Goal: Transaction & Acquisition: Purchase product/service

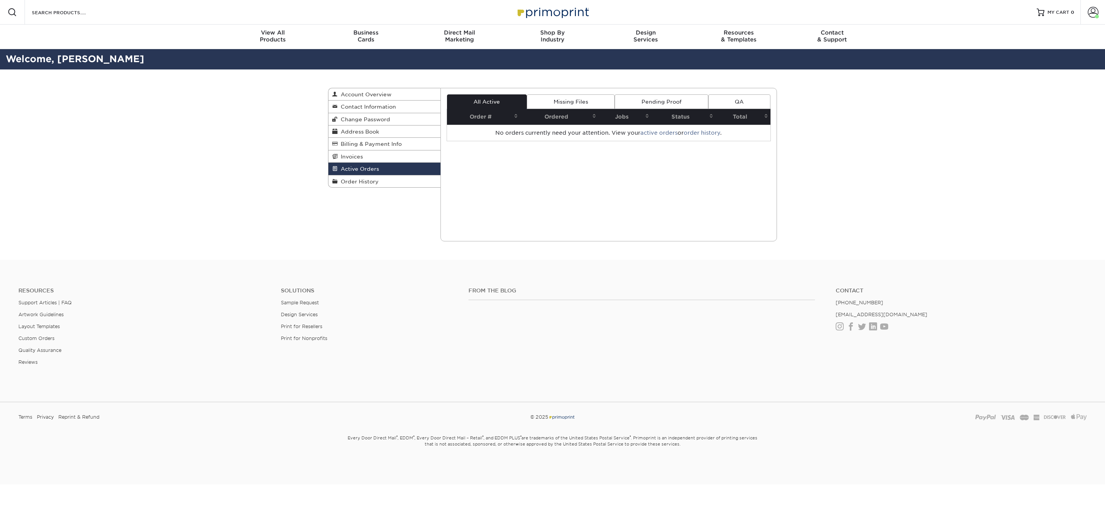
click at [57, 59] on h2 "Welcome, [PERSON_NAME]" at bounding box center [552, 59] width 1105 height 14
click at [373, 175] on link "Order History" at bounding box center [384, 181] width 112 height 12
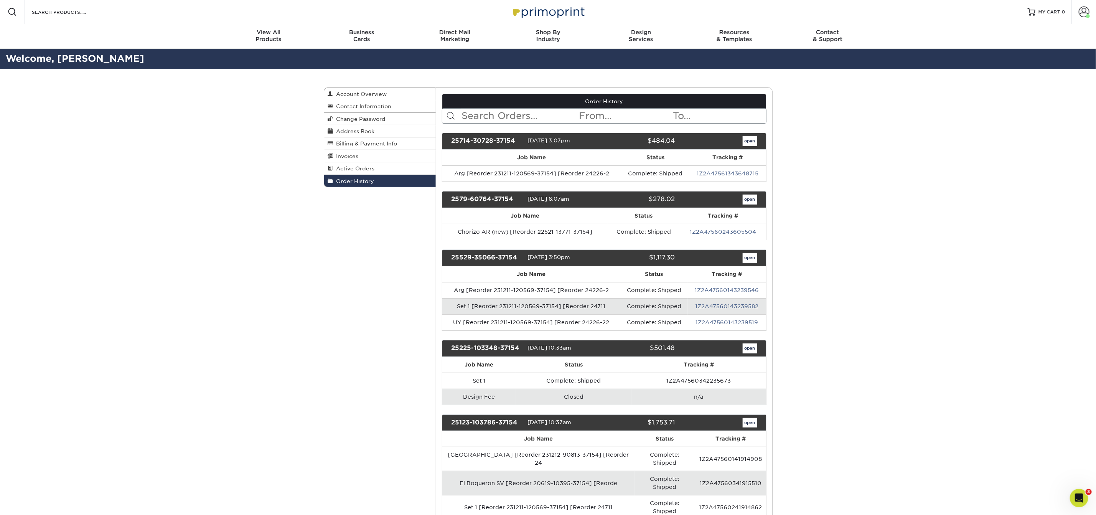
scroll to position [2, 0]
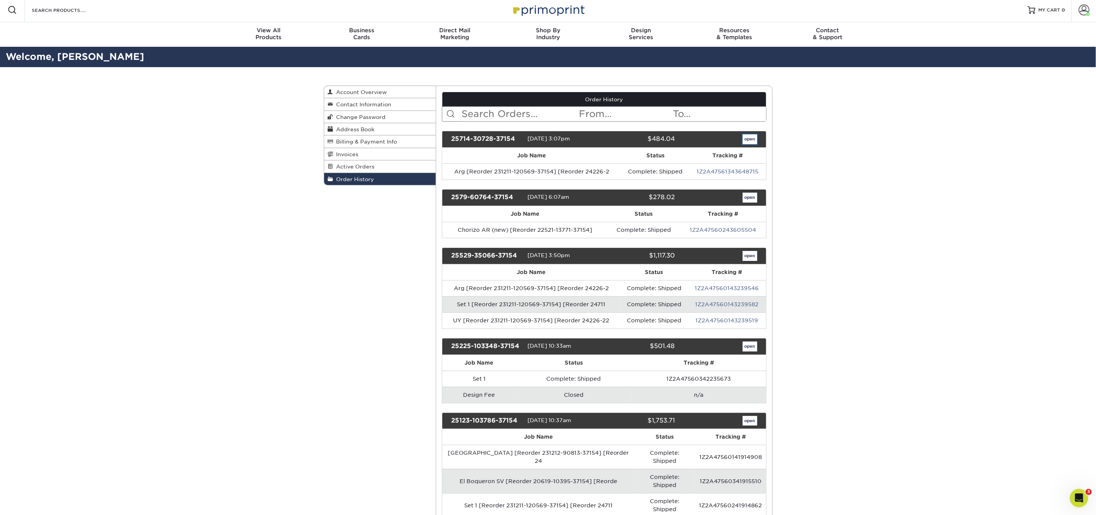
click at [748, 143] on link "open" at bounding box center [750, 139] width 15 height 10
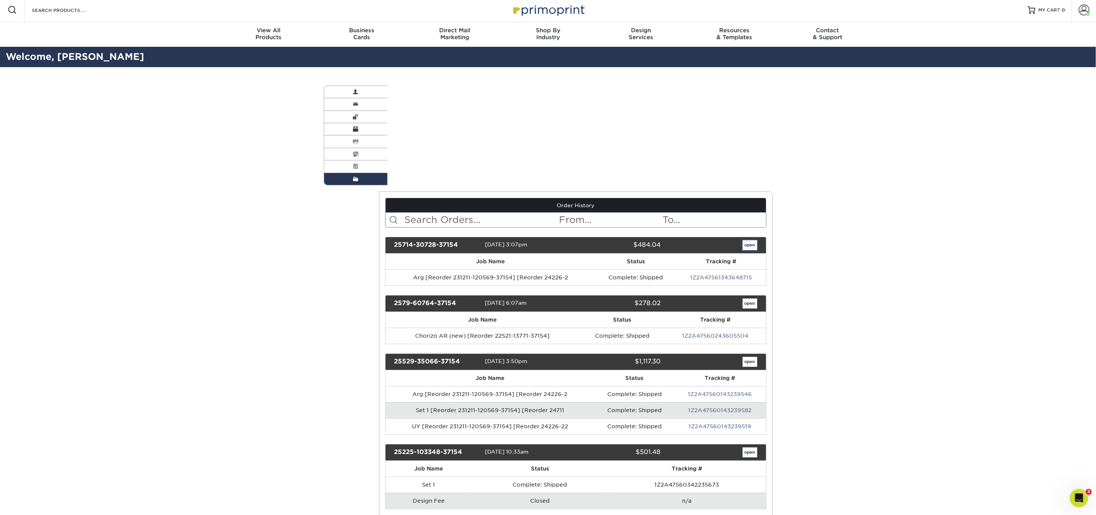
scroll to position [0, 0]
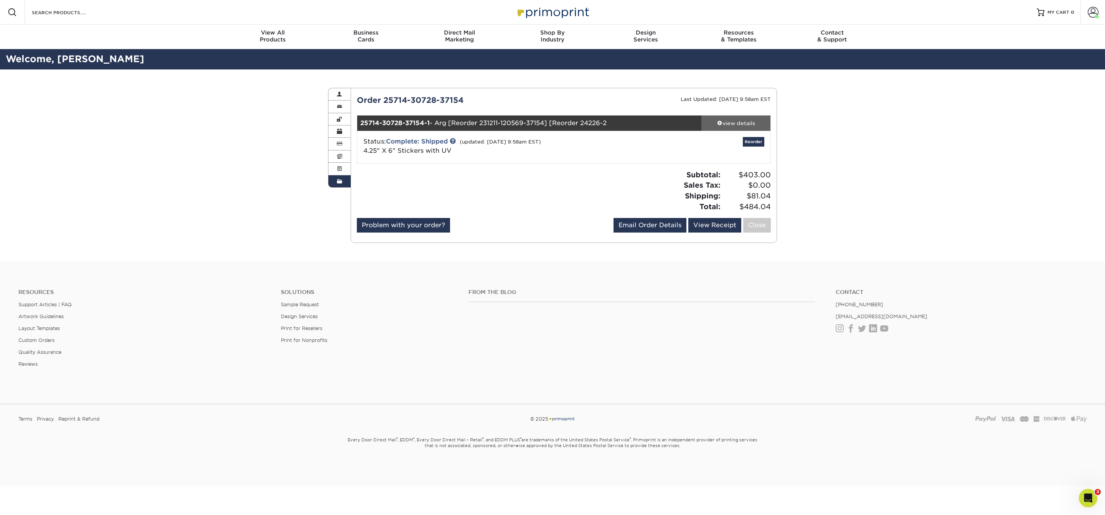
click at [742, 119] on div "view details" at bounding box center [735, 123] width 69 height 8
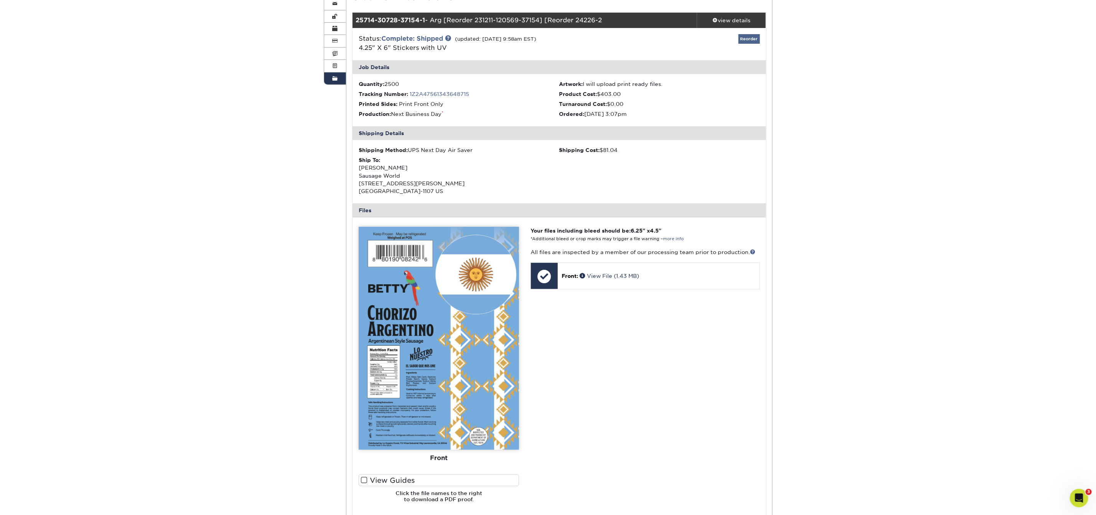
scroll to position [347, 0]
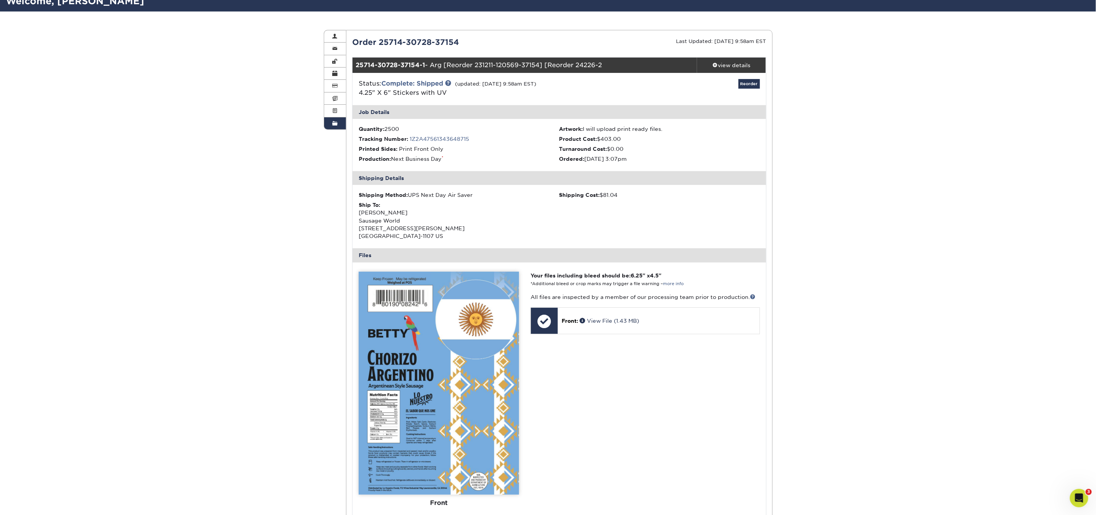
scroll to position [54, 0]
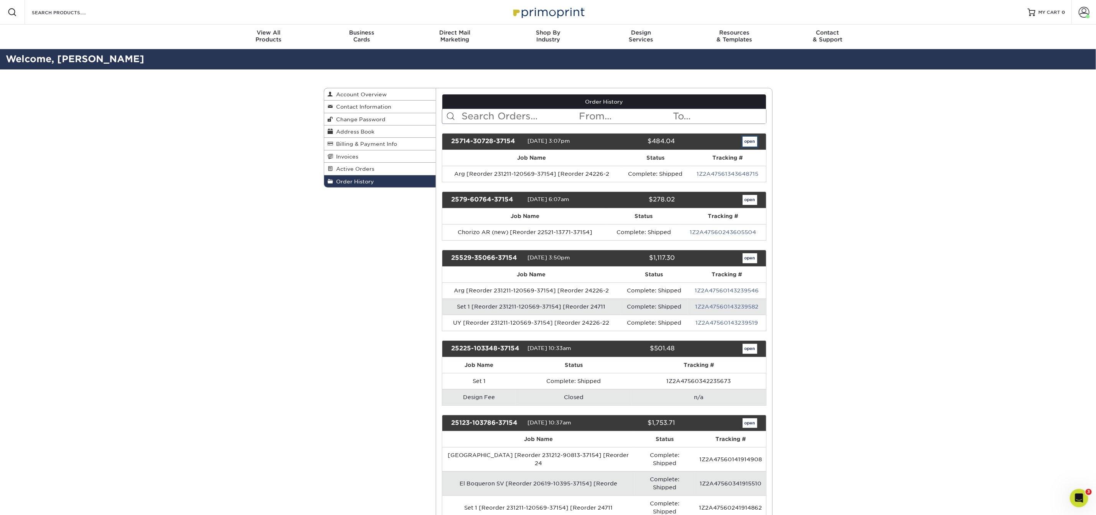
click at [751, 143] on link "open" at bounding box center [750, 142] width 15 height 10
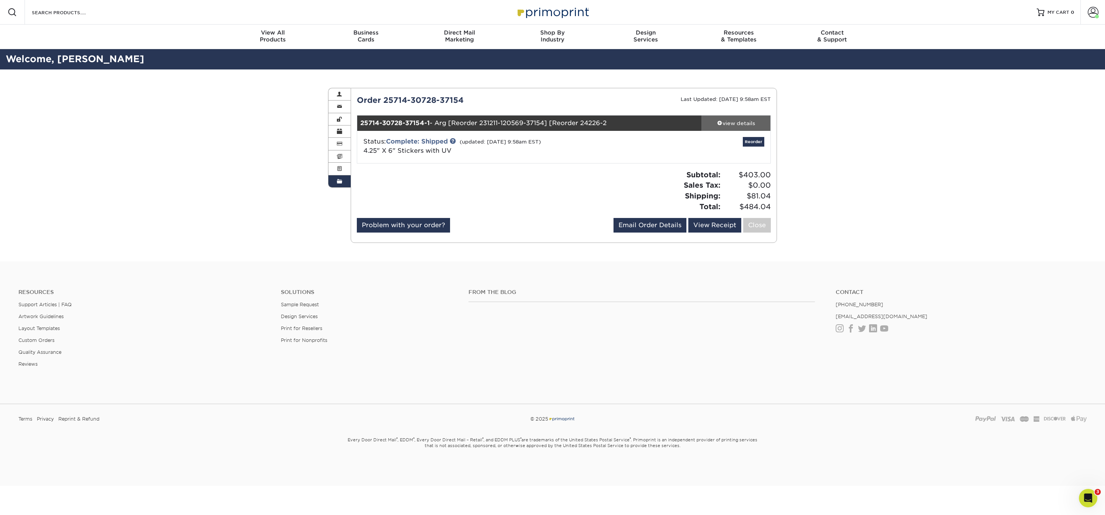
click at [739, 125] on div "view details" at bounding box center [735, 123] width 69 height 8
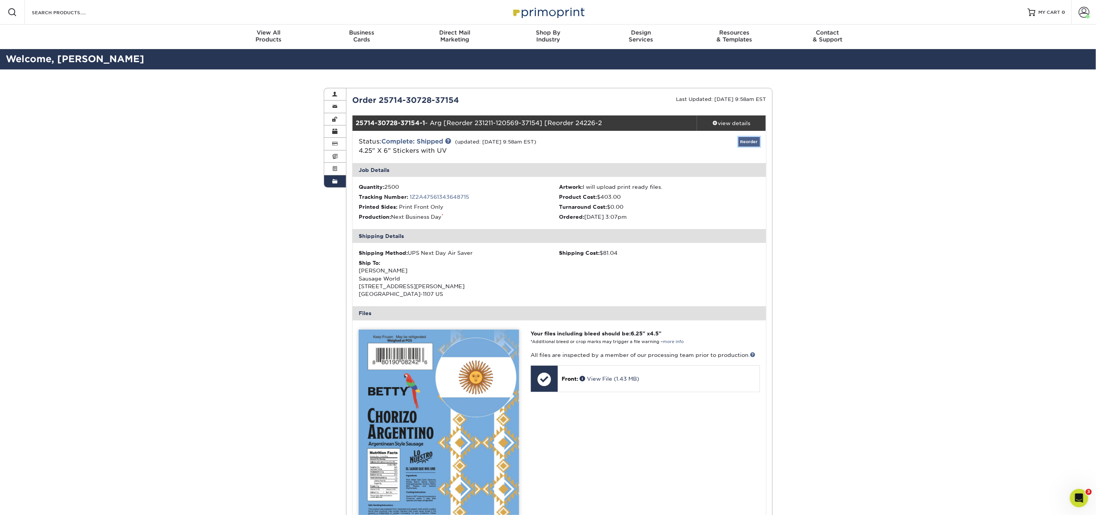
click at [748, 140] on link "Reorder" at bounding box center [749, 142] width 21 height 10
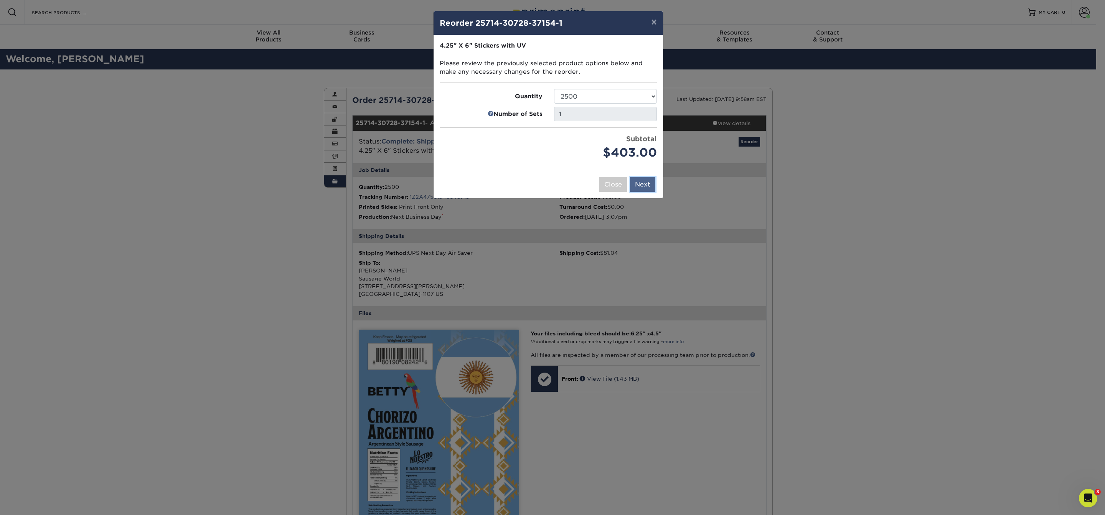
click at [645, 183] on button "Next" at bounding box center [642, 184] width 25 height 15
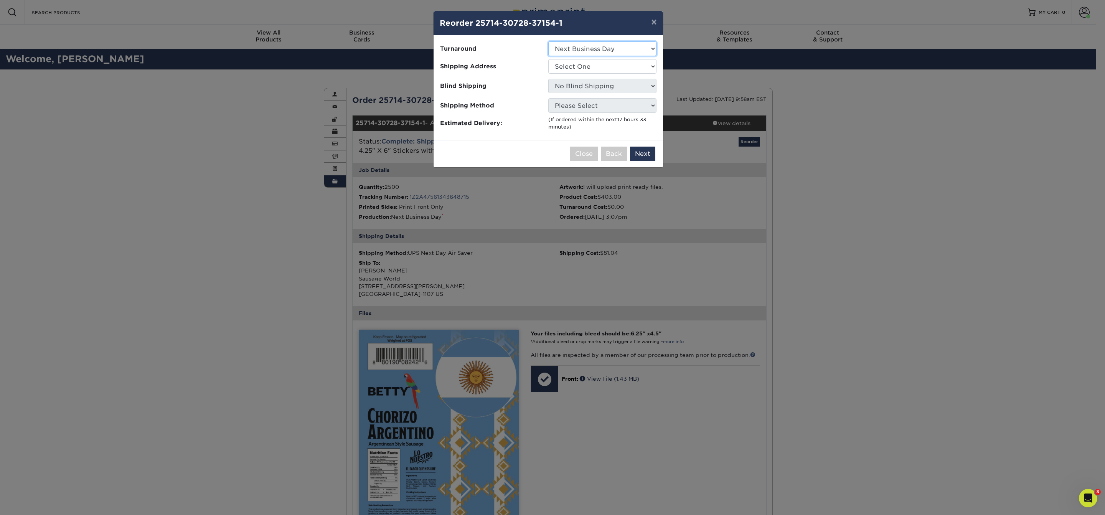
click at [626, 46] on select "Select One 2-4 Business Days 2 Day Next Business Day" at bounding box center [602, 48] width 108 height 15
select select "7e064a6e-da18-4350-8c3f-45ee21613b06"
click at [625, 64] on select "Select One 1660 Chorizo ARG Dona Betty Labels" at bounding box center [602, 66] width 108 height 15
select select "247102"
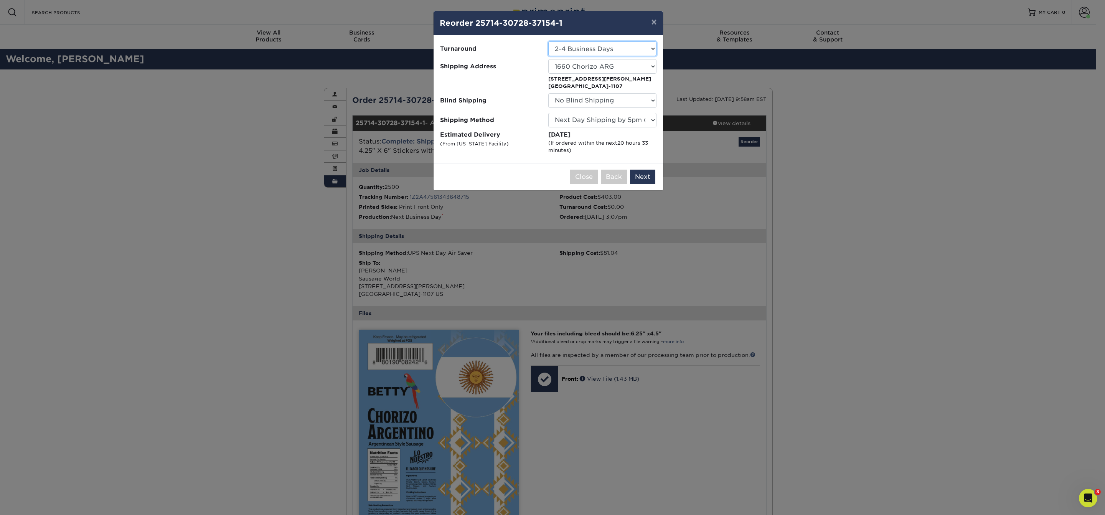
click at [612, 48] on select "Select One 2-4 Business Days 2 Day Next Business Day" at bounding box center [602, 48] width 108 height 15
select select "da7503f7-eb04-4bdf-be33-4ed00bff8629"
click at [642, 173] on button "Next" at bounding box center [642, 177] width 25 height 15
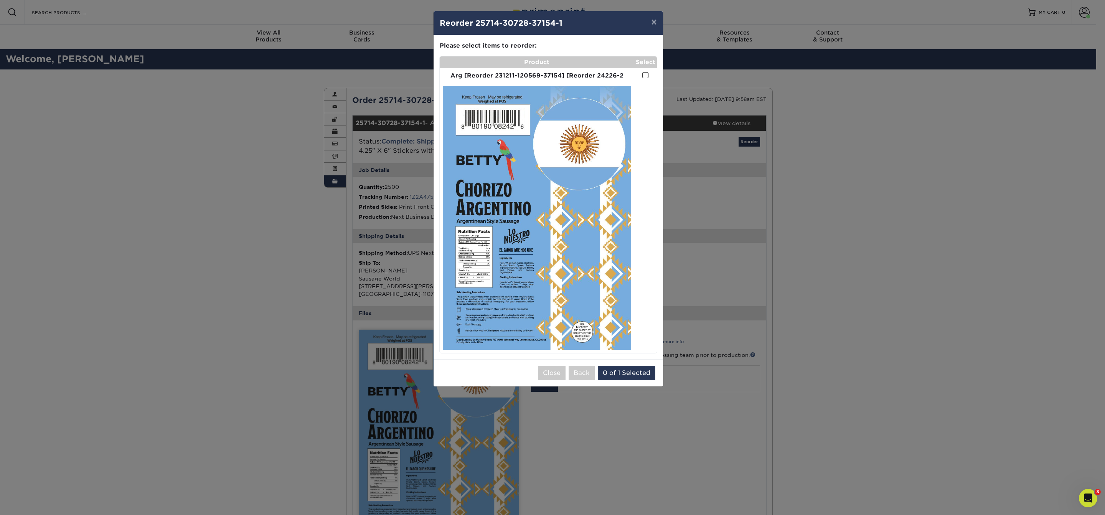
click at [647, 76] on span at bounding box center [645, 75] width 7 height 7
click at [0, 0] on input "checkbox" at bounding box center [0, 0] width 0 height 0
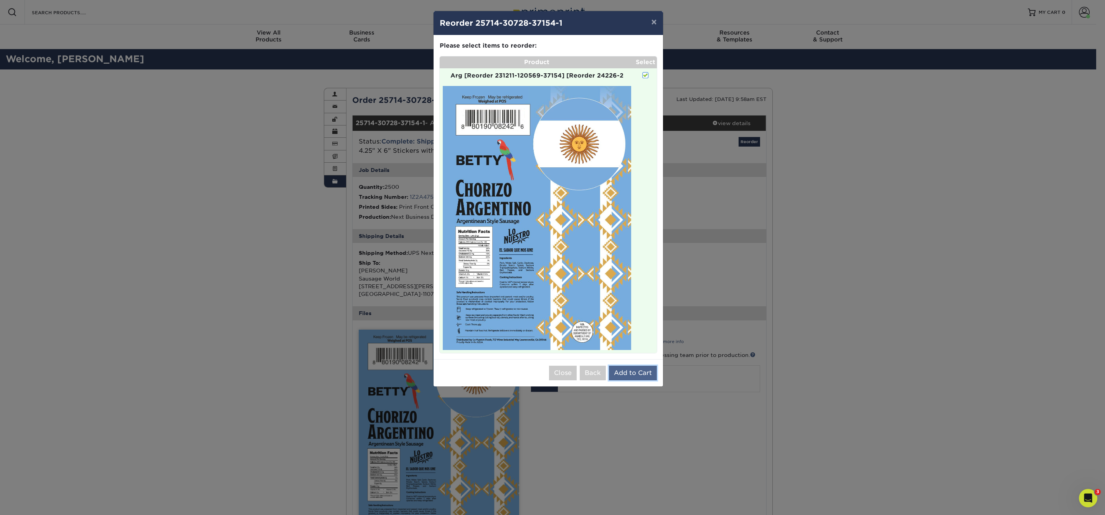
click at [624, 375] on button "Add to Cart" at bounding box center [633, 373] width 48 height 15
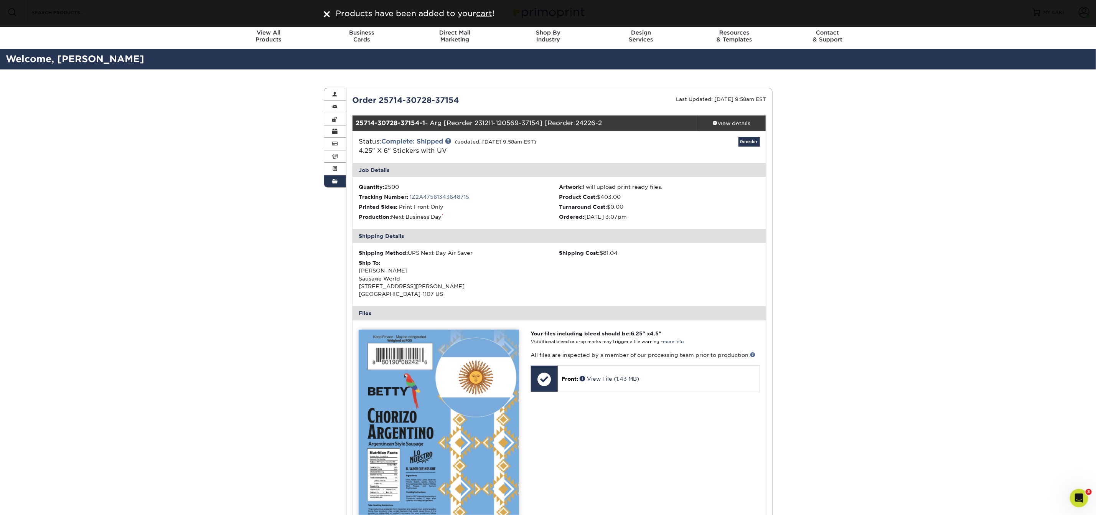
click at [343, 179] on link "Order History" at bounding box center [335, 181] width 22 height 12
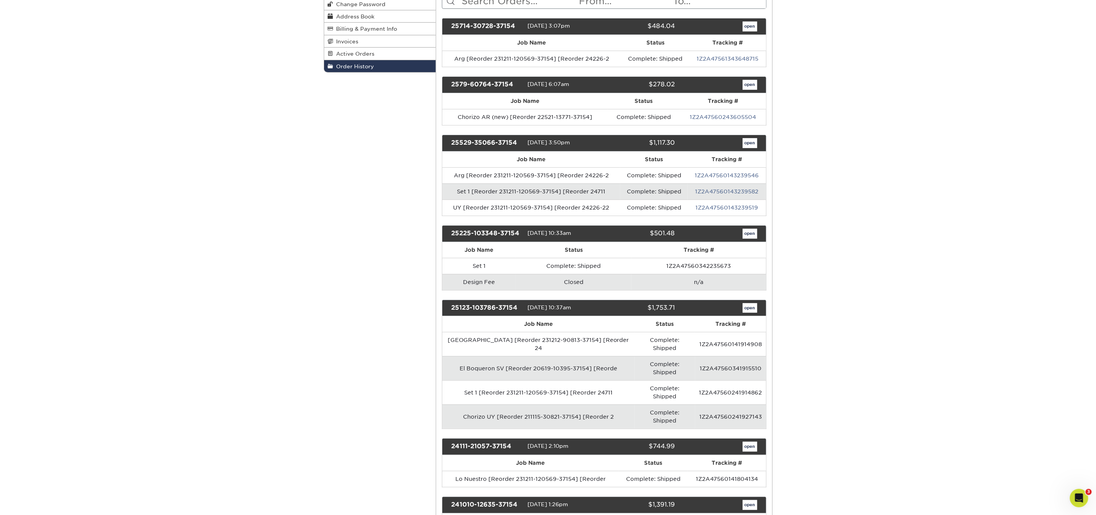
scroll to position [118, 0]
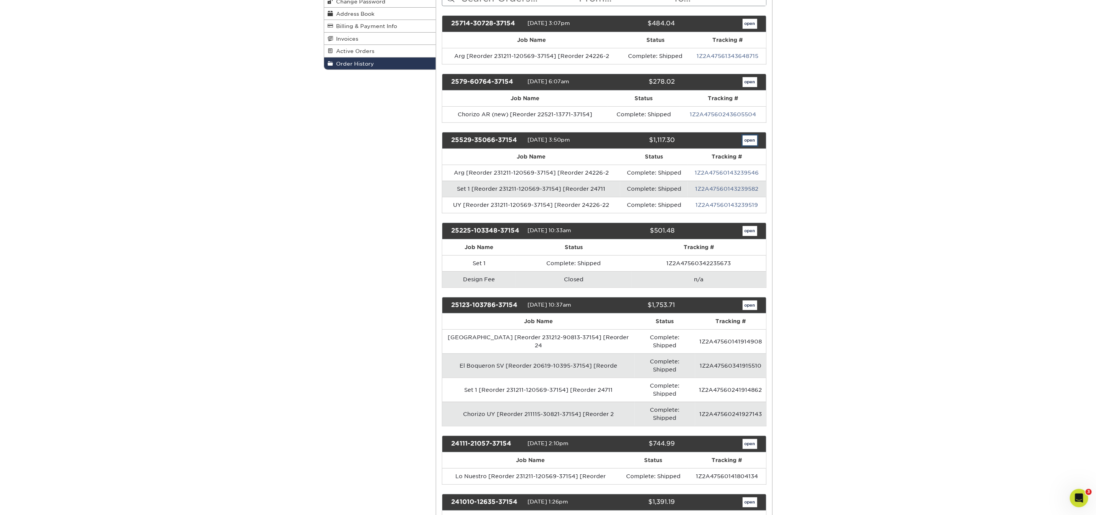
click at [747, 142] on link "open" at bounding box center [750, 140] width 15 height 10
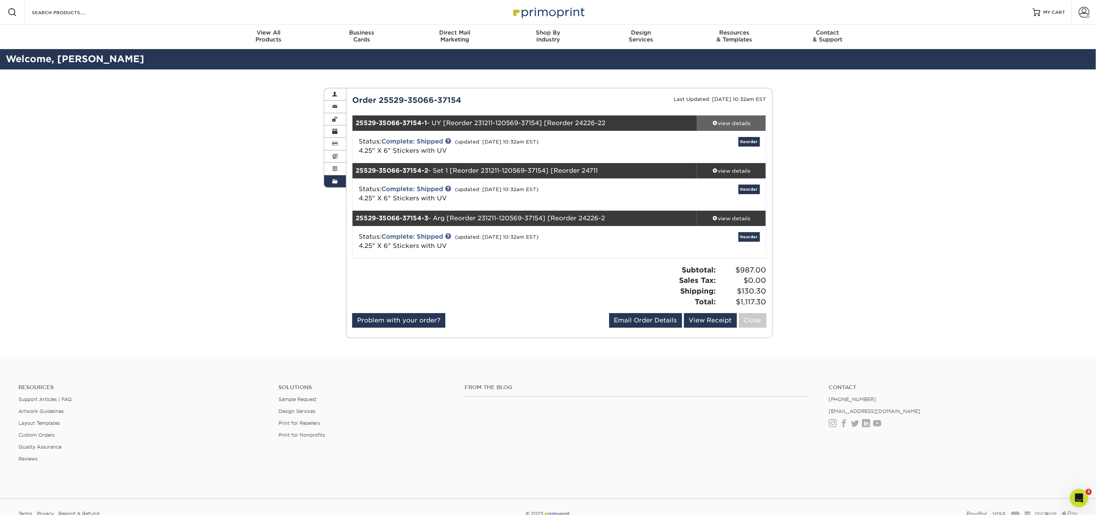
click at [734, 119] on div "view details" at bounding box center [731, 123] width 69 height 8
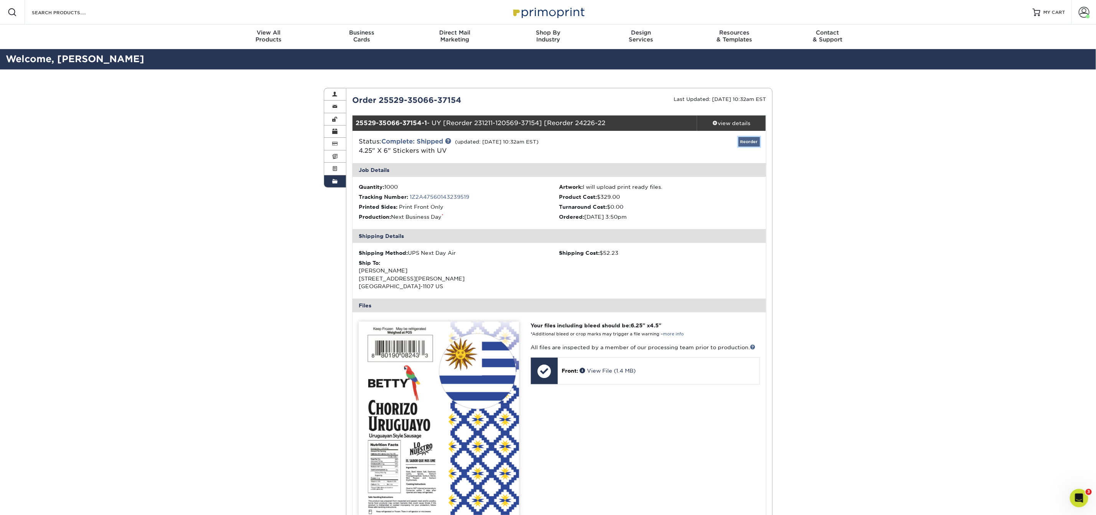
click at [745, 143] on link "Reorder" at bounding box center [749, 142] width 21 height 10
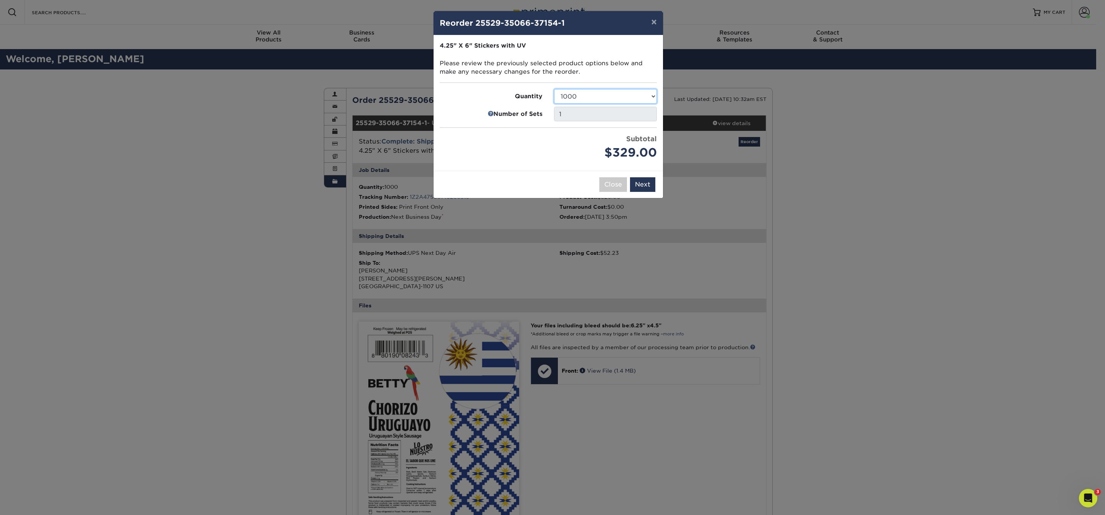
click at [561, 97] on select "500 1000 2500 5000 10000 15000 20000 25000" at bounding box center [605, 96] width 103 height 15
select select "02d8d163-ee8f-41cc-acce-9863ad0deb38"
click at [650, 183] on button "Next" at bounding box center [642, 184] width 25 height 15
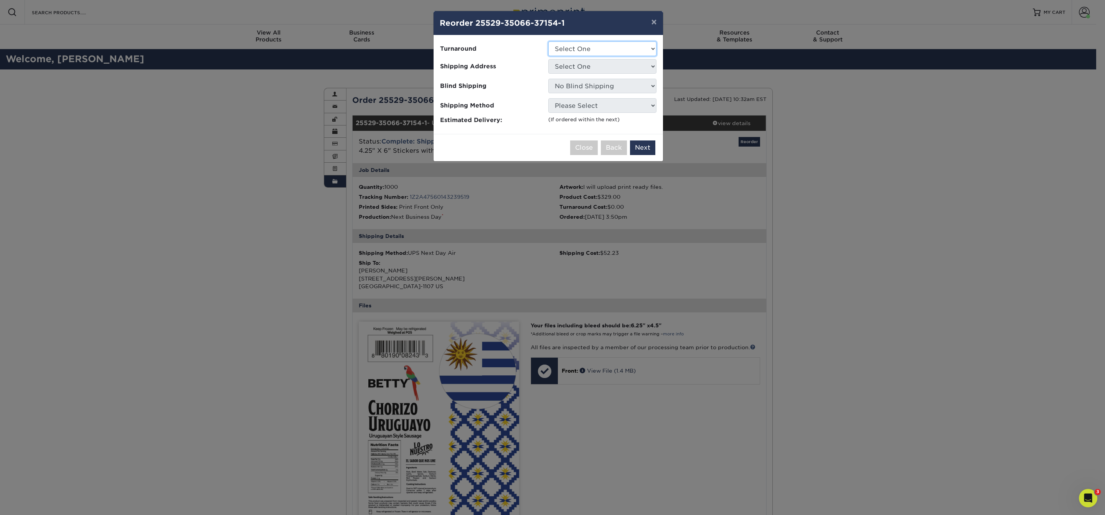
click at [583, 51] on select "Select One 2-4 Business Days 2 Day Next Business Day" at bounding box center [602, 48] width 108 height 15
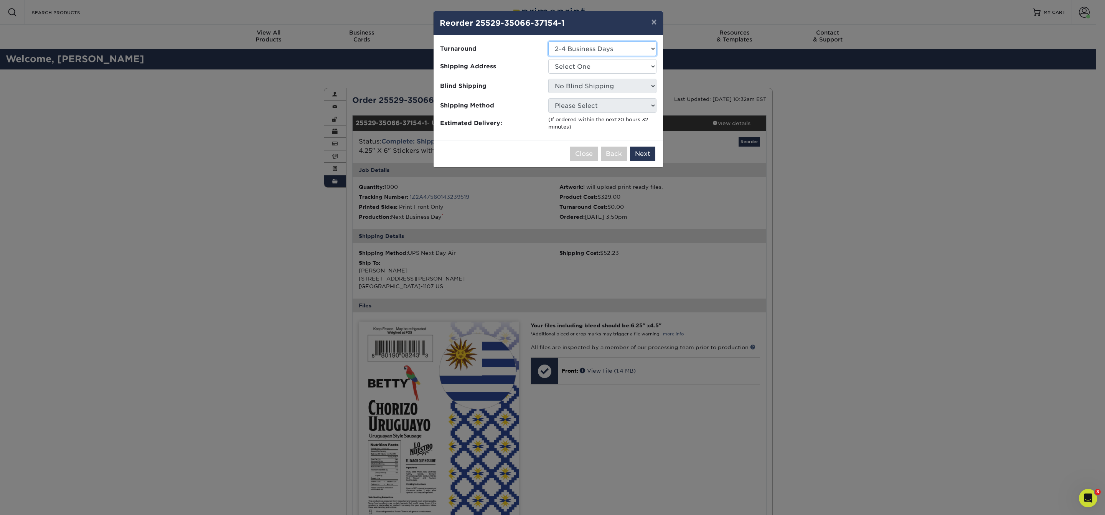
click at [585, 51] on select "Select One 2-4 Business Days 2 Day Next Business Day" at bounding box center [602, 48] width 108 height 15
select select "da7503f7-eb04-4bdf-be33-4ed00bff8629"
click at [584, 64] on select "Select One 1660 Chorizo ARG Dona Betty Labels" at bounding box center [602, 66] width 108 height 15
select select "247102"
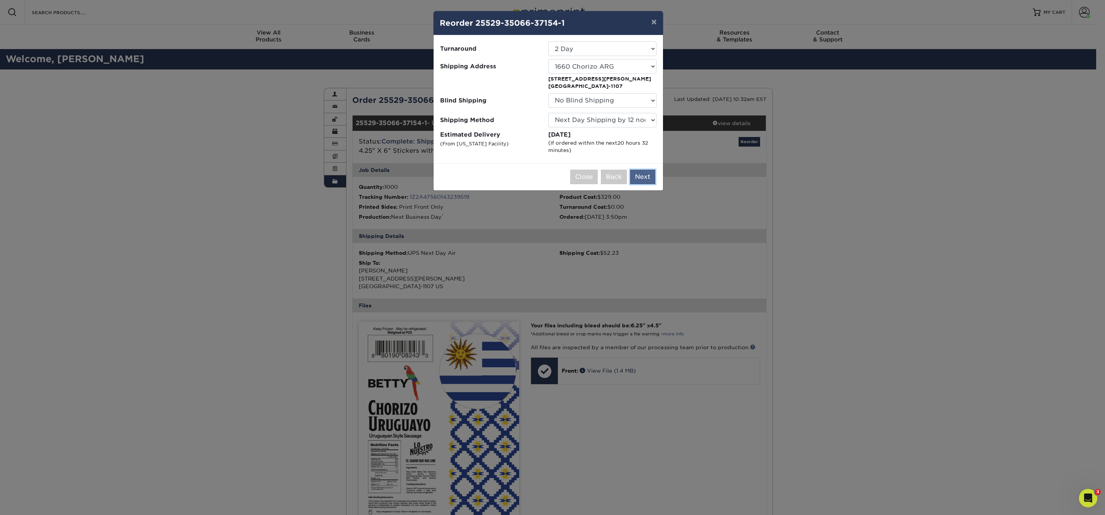
click at [638, 176] on button "Next" at bounding box center [642, 177] width 25 height 15
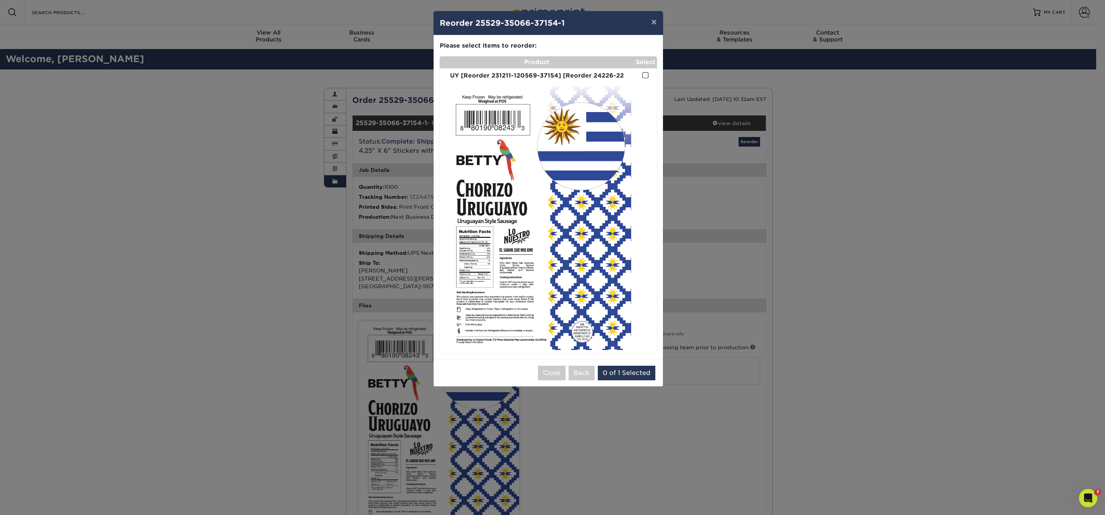
click at [646, 81] on td at bounding box center [645, 75] width 23 height 15
click at [648, 74] on span at bounding box center [645, 75] width 7 height 7
click at [0, 0] on input "checkbox" at bounding box center [0, 0] width 0 height 0
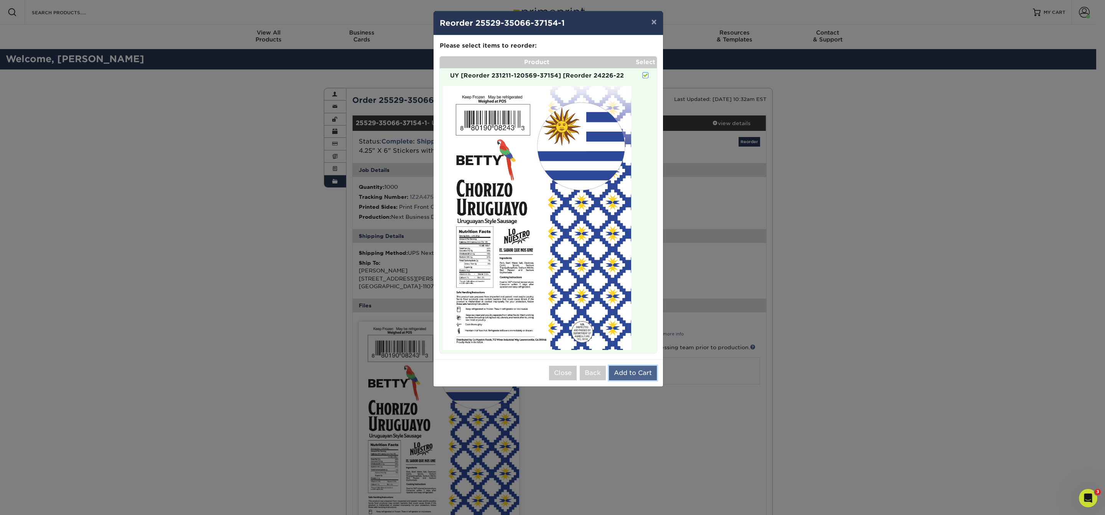
click at [644, 371] on button "Add to Cart" at bounding box center [633, 373] width 48 height 15
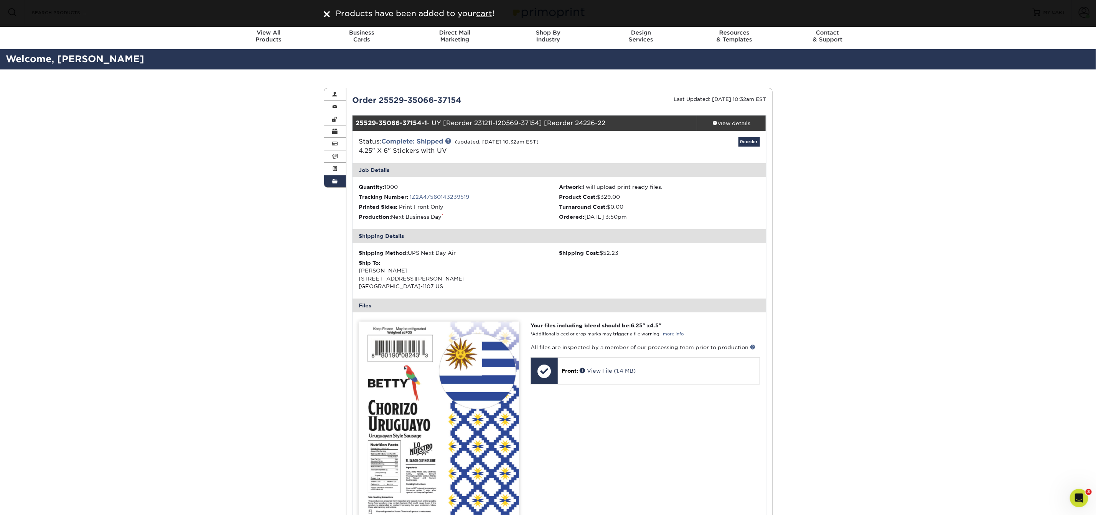
click at [339, 179] on link "Order History" at bounding box center [335, 181] width 22 height 12
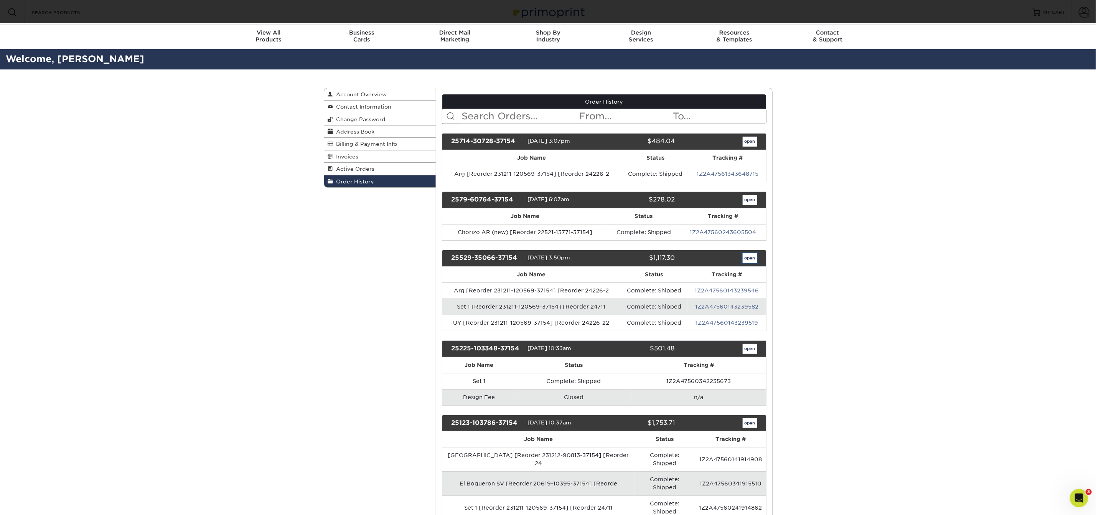
click at [747, 262] on link "open" at bounding box center [750, 258] width 15 height 10
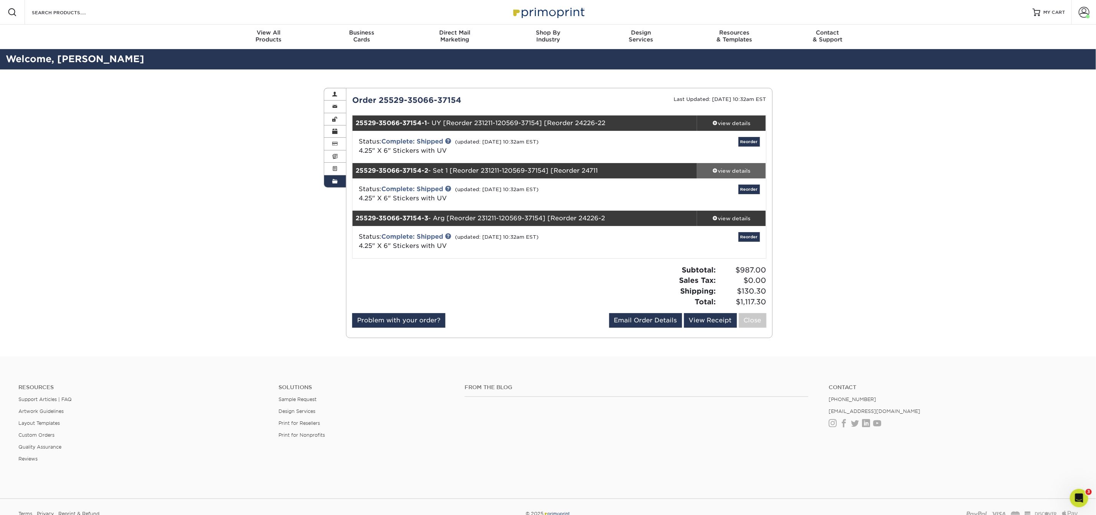
click at [729, 172] on div "view details" at bounding box center [731, 171] width 69 height 8
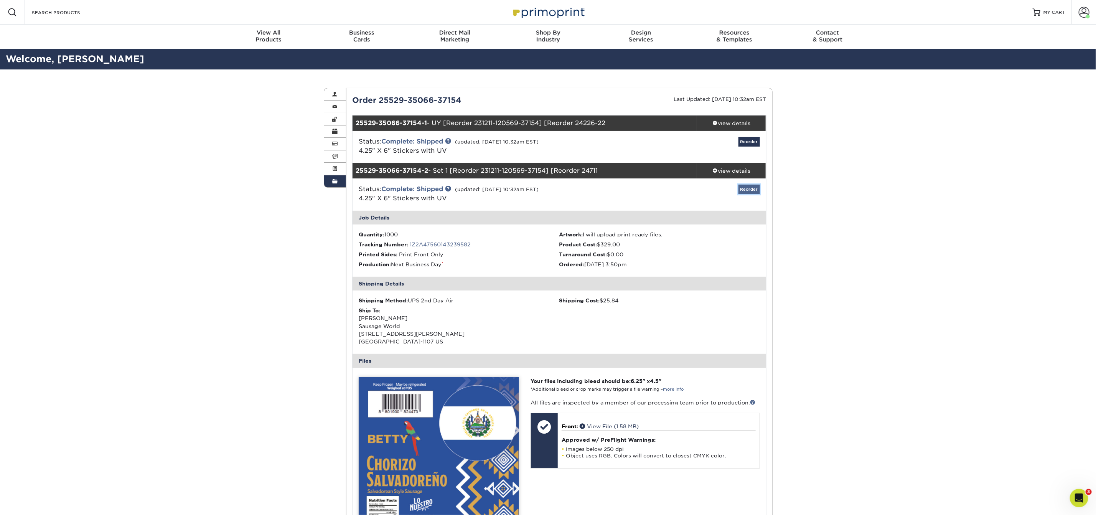
click at [748, 190] on link "Reorder" at bounding box center [749, 190] width 21 height 10
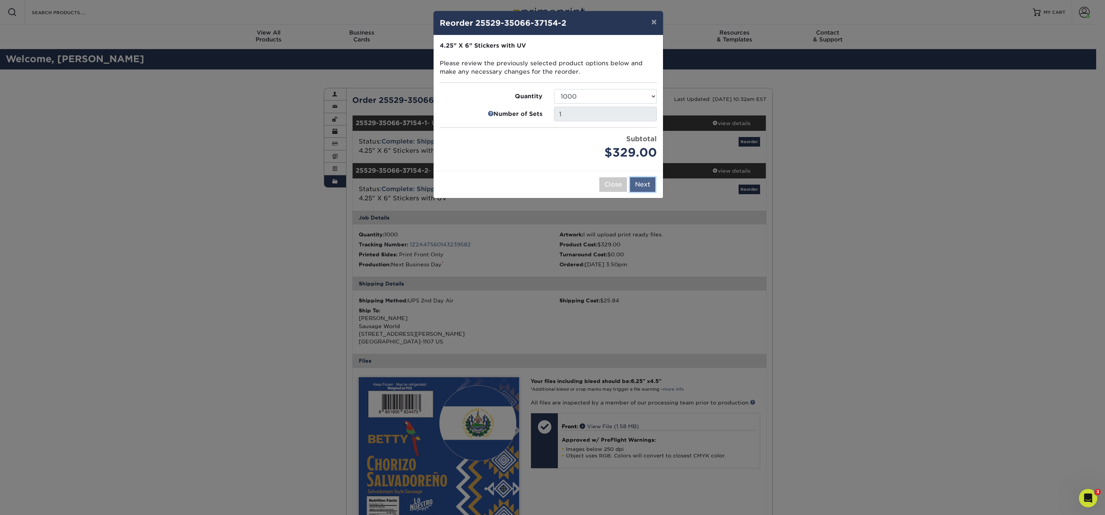
click at [650, 188] on button "Next" at bounding box center [642, 184] width 25 height 15
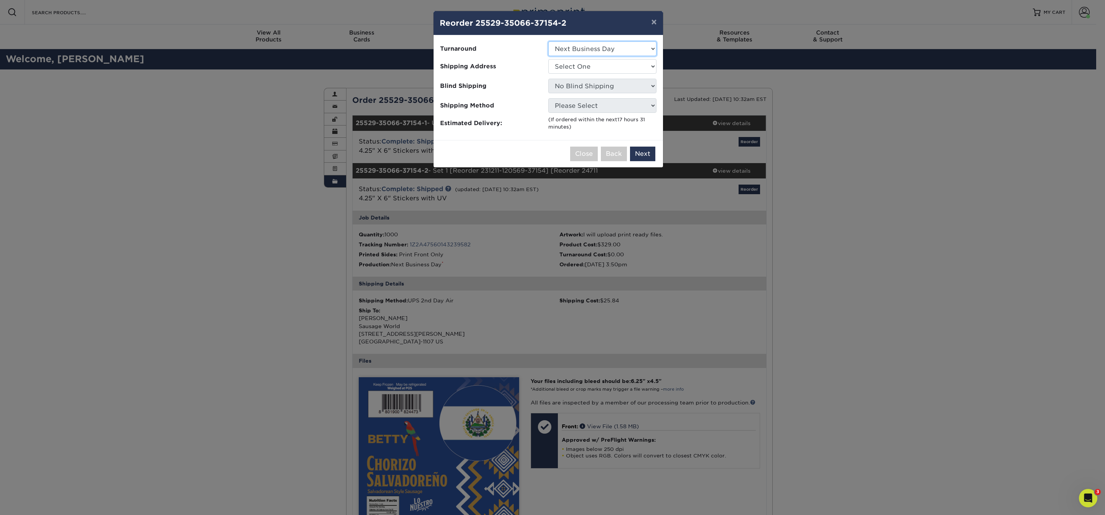
click at [628, 50] on select "Select One 2-4 Business Days 2 Day Next Business Day" at bounding box center [602, 48] width 108 height 15
select select "78a1f72c-dd8e-4398-860f-26372936c4c1"
click at [622, 69] on select "Select One 1660 Chorizo ARG Dona Betty Labels" at bounding box center [602, 66] width 108 height 15
select select "247102"
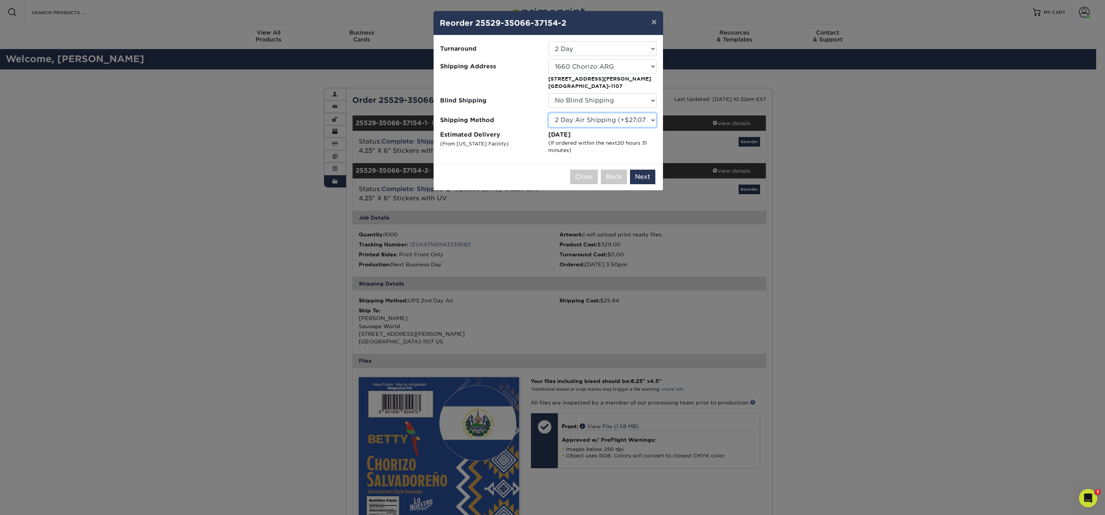
click at [633, 122] on select "Please Select Ground Shipping (+$19.23) 3 Day Shipping Service (+$24.09) 2 Day …" at bounding box center [602, 120] width 108 height 15
click at [647, 173] on button "Next" at bounding box center [642, 177] width 25 height 15
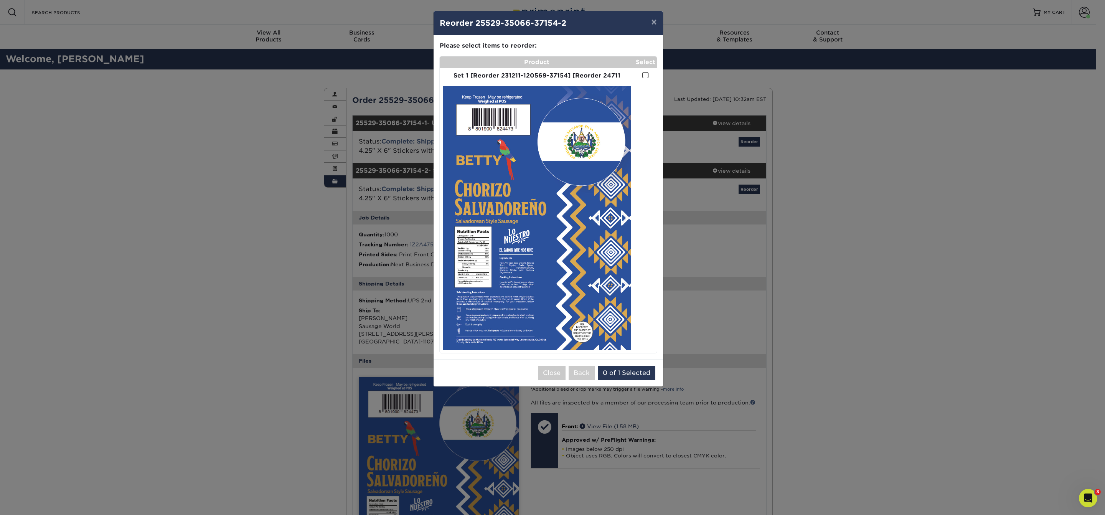
click at [642, 73] on span at bounding box center [645, 75] width 7 height 7
click at [0, 0] on input "checkbox" at bounding box center [0, 0] width 0 height 0
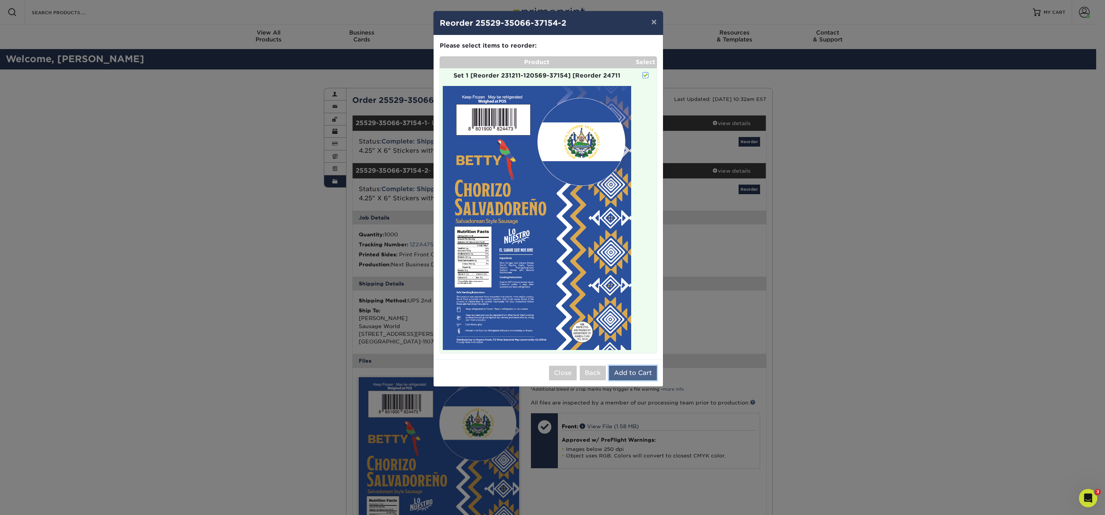
click at [633, 373] on button "Add to Cart" at bounding box center [633, 373] width 48 height 15
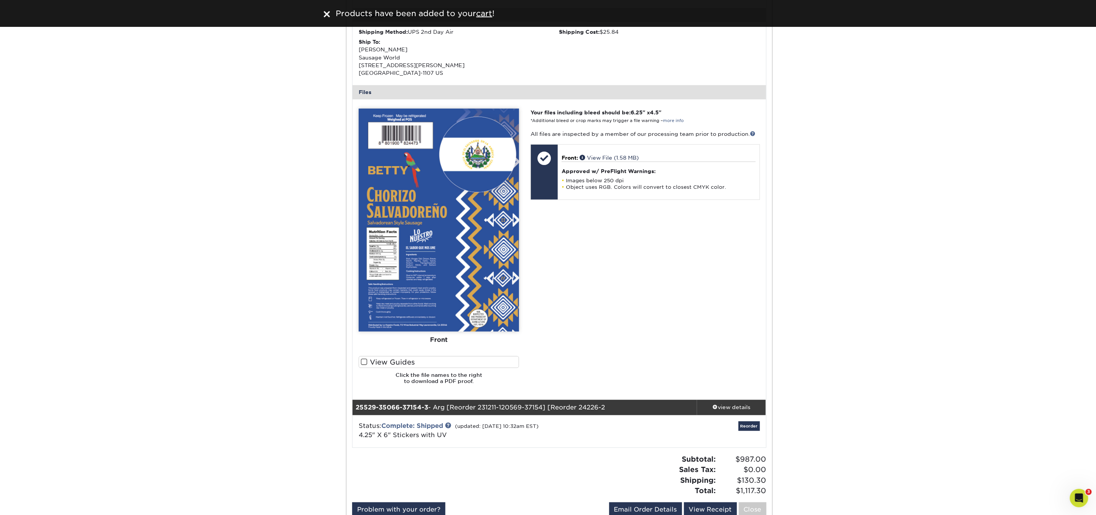
scroll to position [269, 0]
click at [743, 409] on div "view details" at bounding box center [731, 407] width 69 height 8
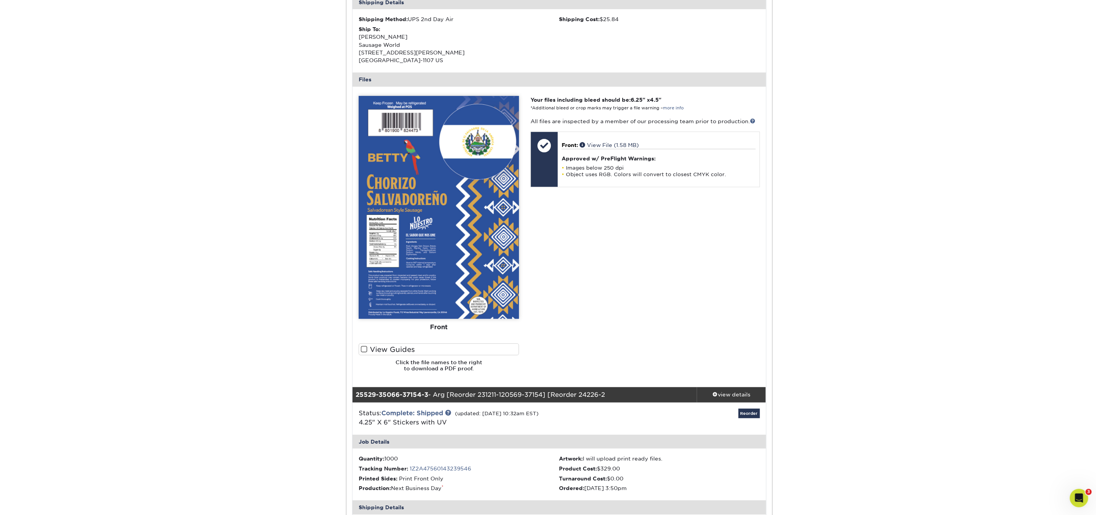
scroll to position [0, 0]
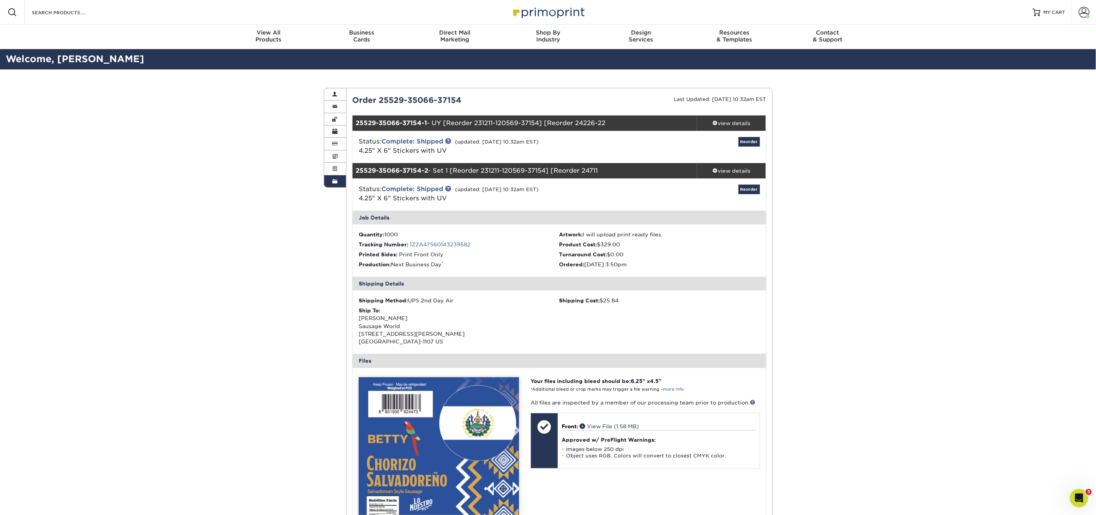
click at [342, 181] on link "Order History" at bounding box center [335, 181] width 22 height 12
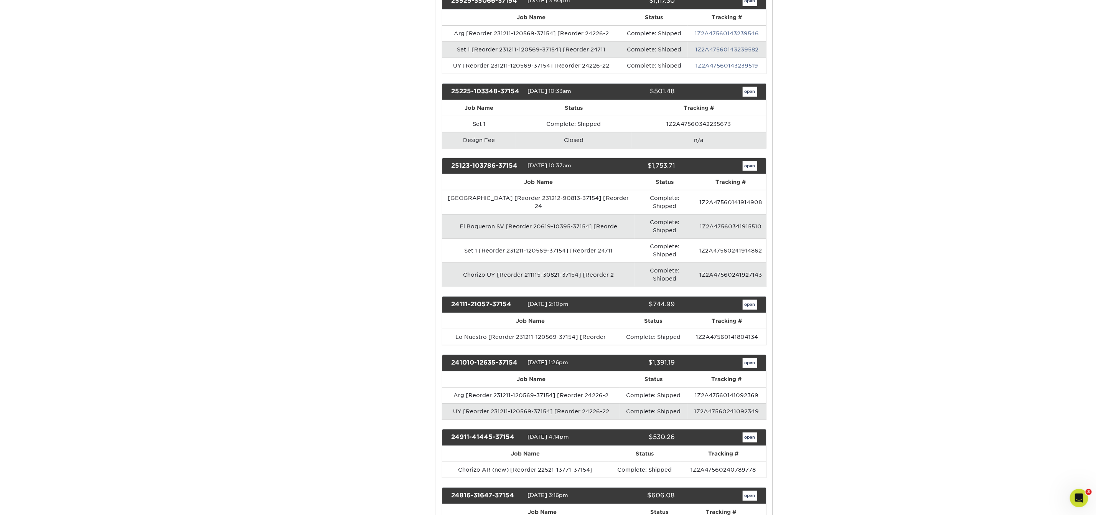
scroll to position [259, 0]
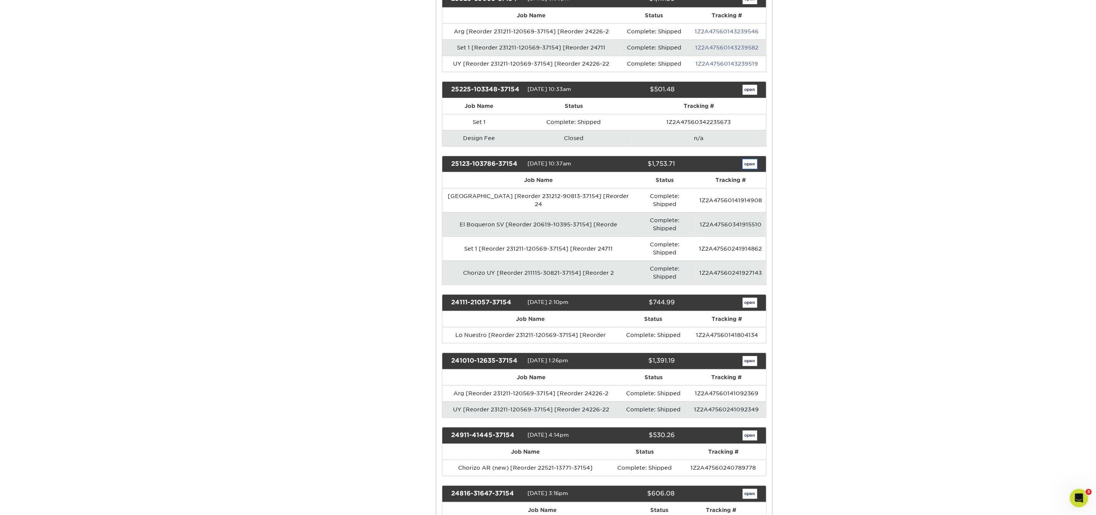
click at [752, 169] on link "open" at bounding box center [750, 164] width 15 height 10
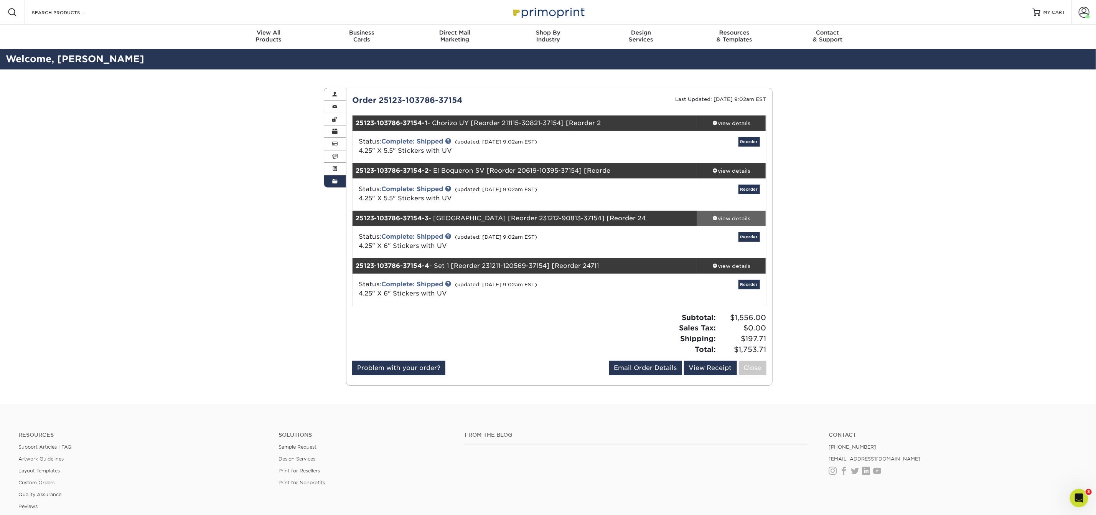
click at [727, 213] on link "view details" at bounding box center [731, 218] width 69 height 15
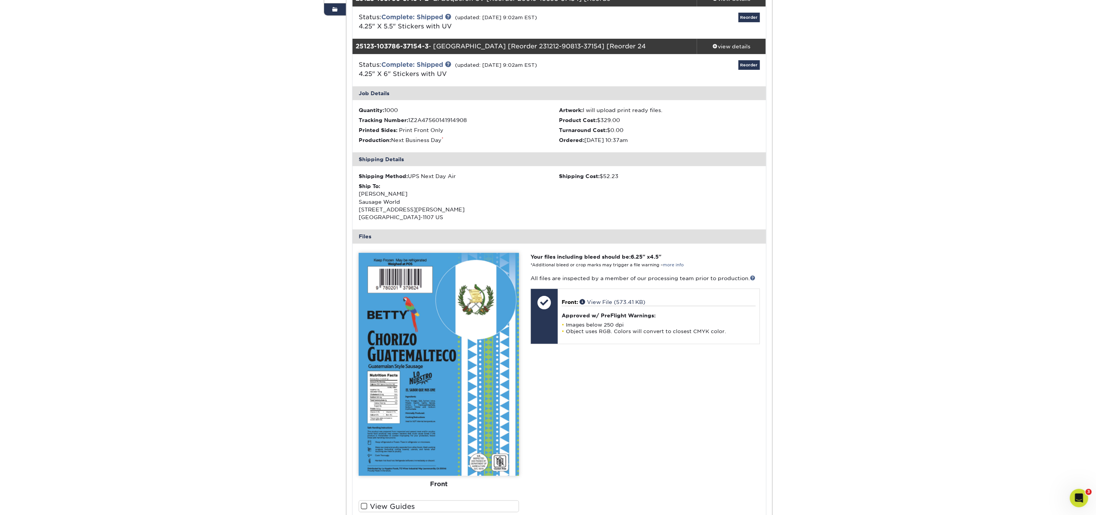
scroll to position [183, 0]
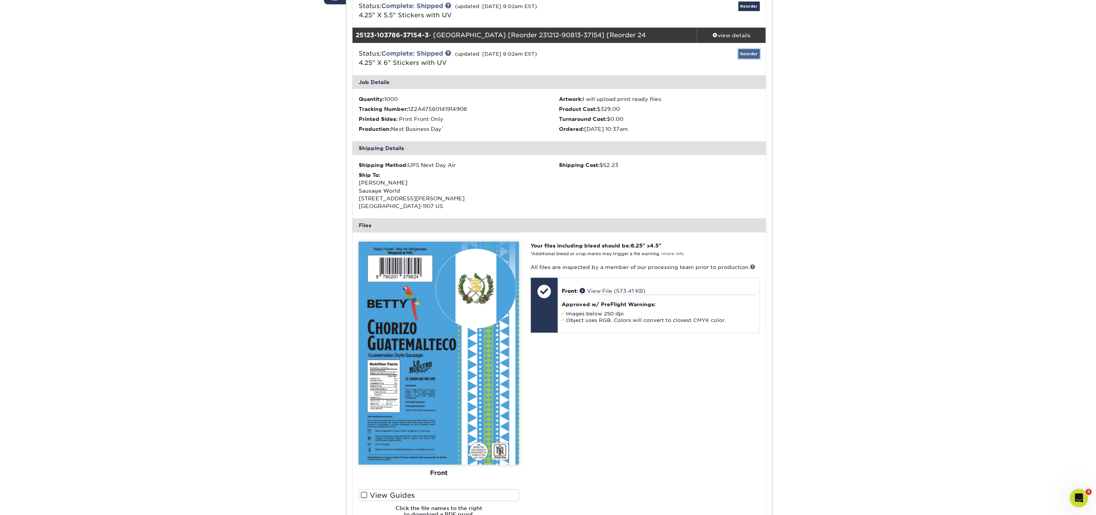
click at [744, 55] on link "Reorder" at bounding box center [749, 54] width 21 height 10
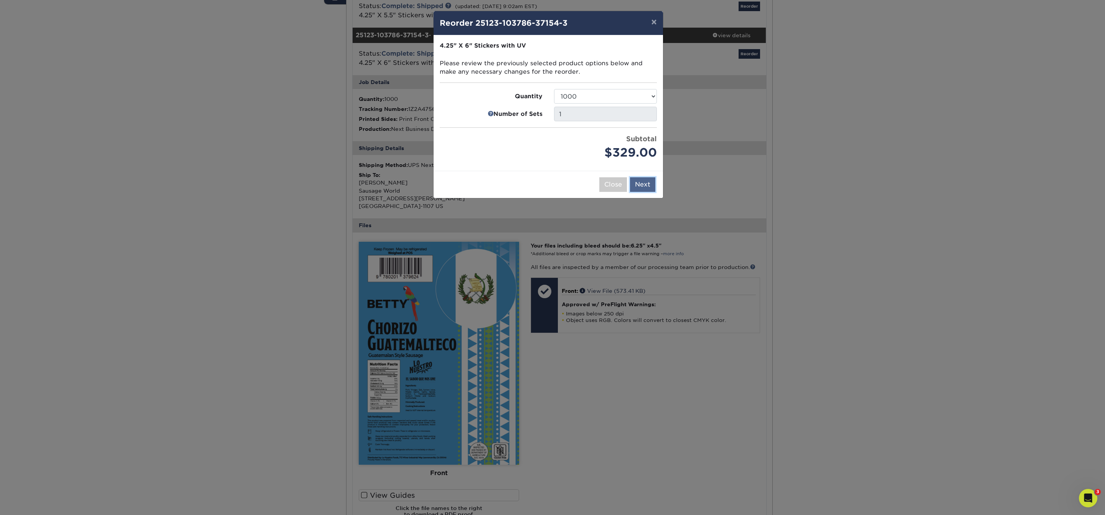
click at [653, 187] on button "Next" at bounding box center [642, 184] width 25 height 15
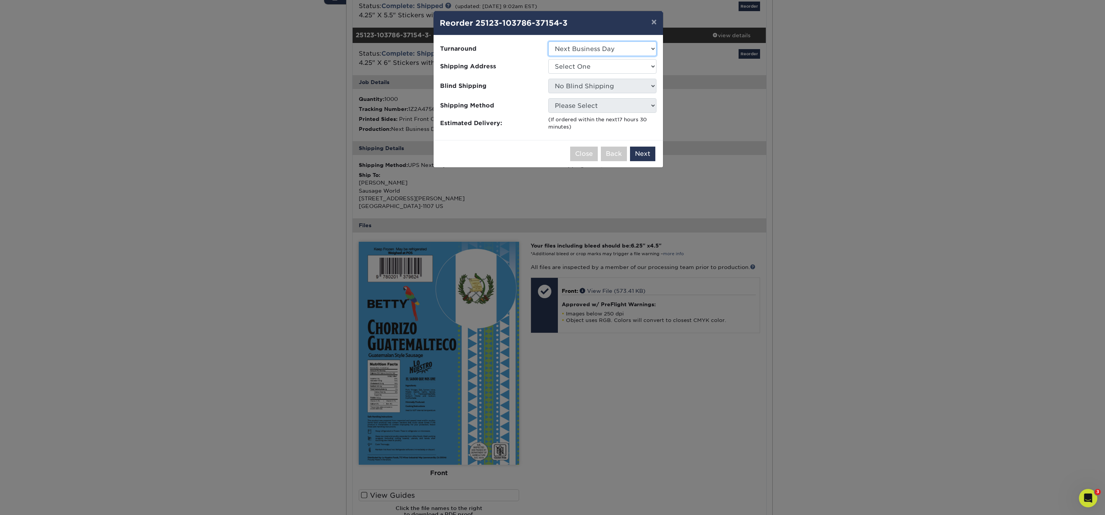
click at [619, 54] on select "Select One 2-4 Business Days 2 Day Next Business Day" at bounding box center [602, 48] width 108 height 15
select select "78a1f72c-dd8e-4398-860f-26372936c4c1"
click at [615, 66] on select "Select One 1660 Chorizo ARG Dona Betty Labels" at bounding box center [602, 66] width 108 height 15
select select "247102"
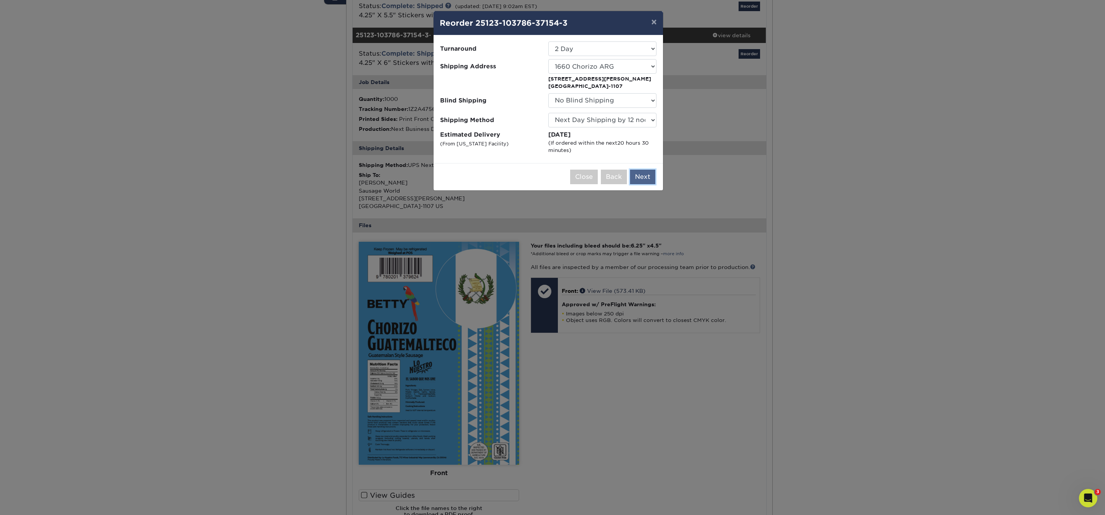
click at [637, 177] on button "Next" at bounding box center [642, 177] width 25 height 15
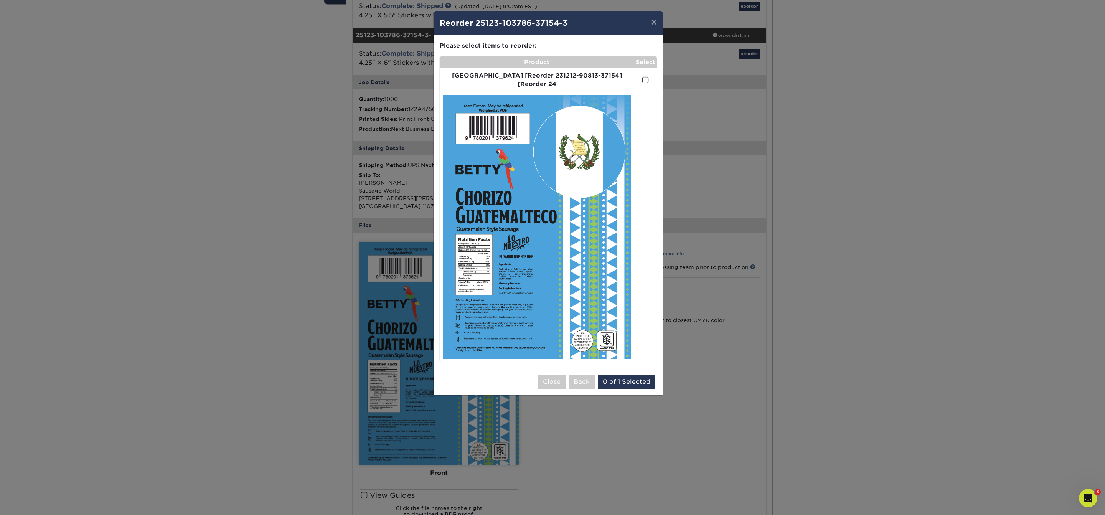
click at [645, 76] on label at bounding box center [645, 80] width 7 height 9
click at [0, 0] on input "checkbox" at bounding box center [0, 0] width 0 height 0
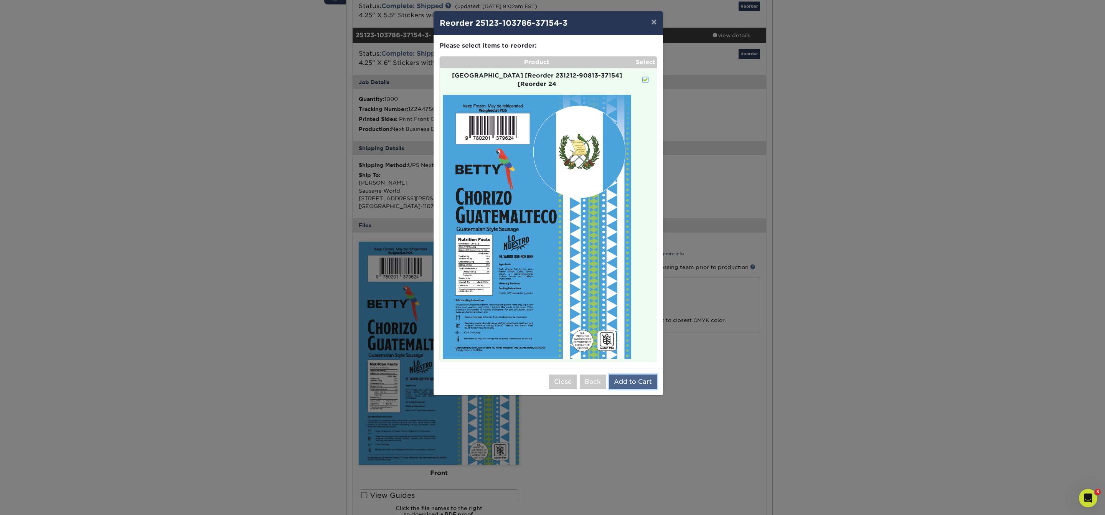
click at [641, 375] on button "Add to Cart" at bounding box center [633, 382] width 48 height 15
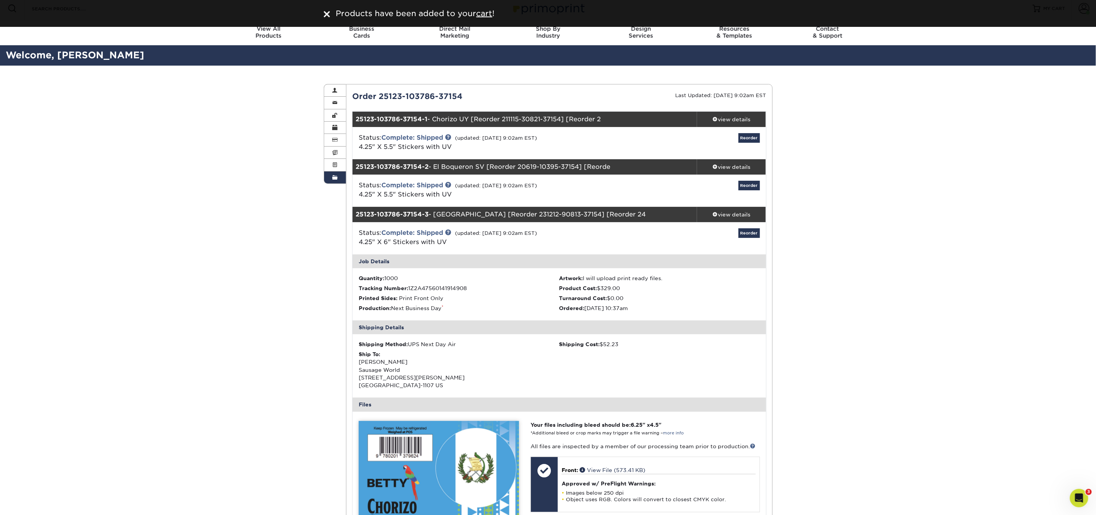
scroll to position [0, 0]
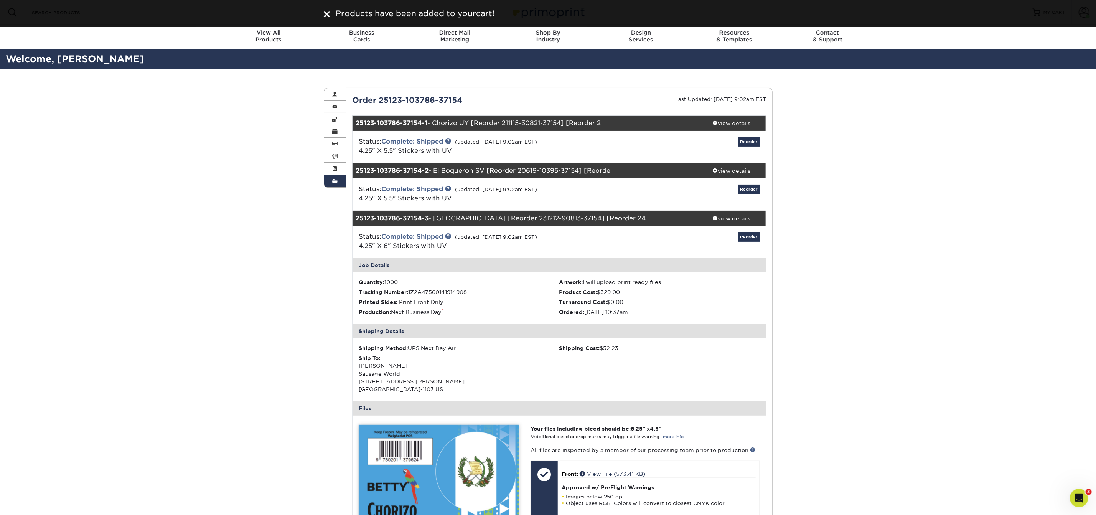
click at [340, 177] on link "Order History" at bounding box center [335, 181] width 22 height 12
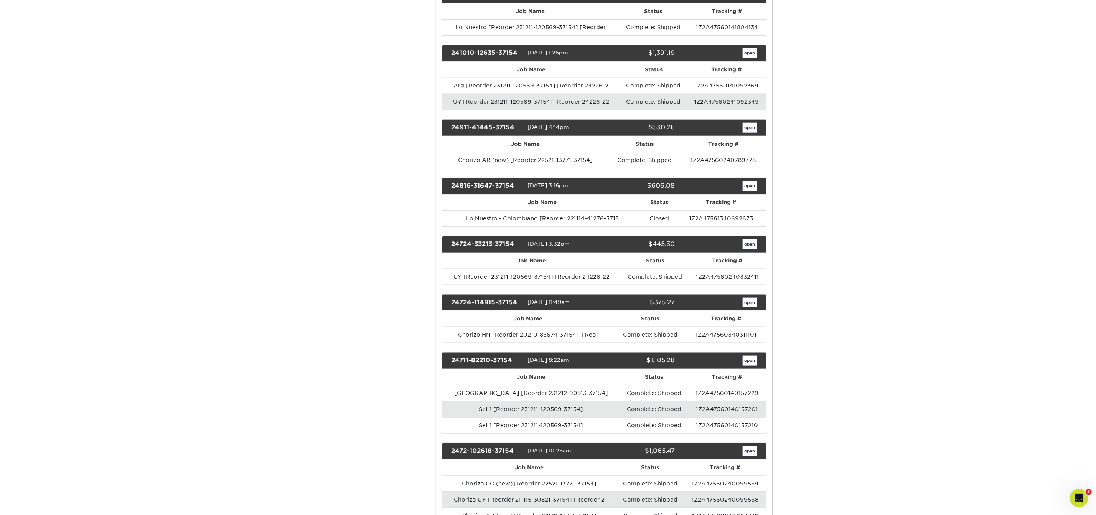
scroll to position [587, 0]
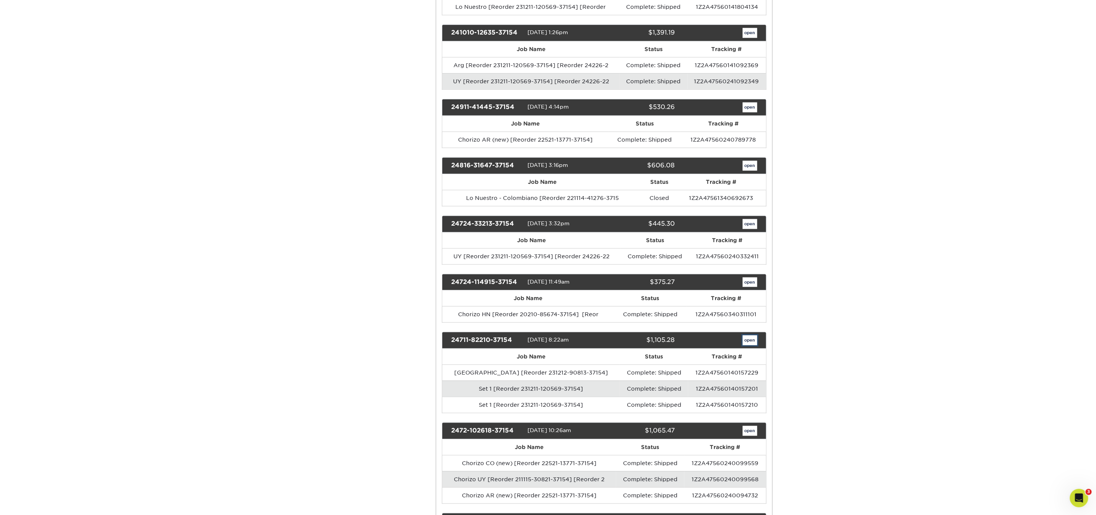
click at [750, 335] on link "open" at bounding box center [750, 340] width 15 height 10
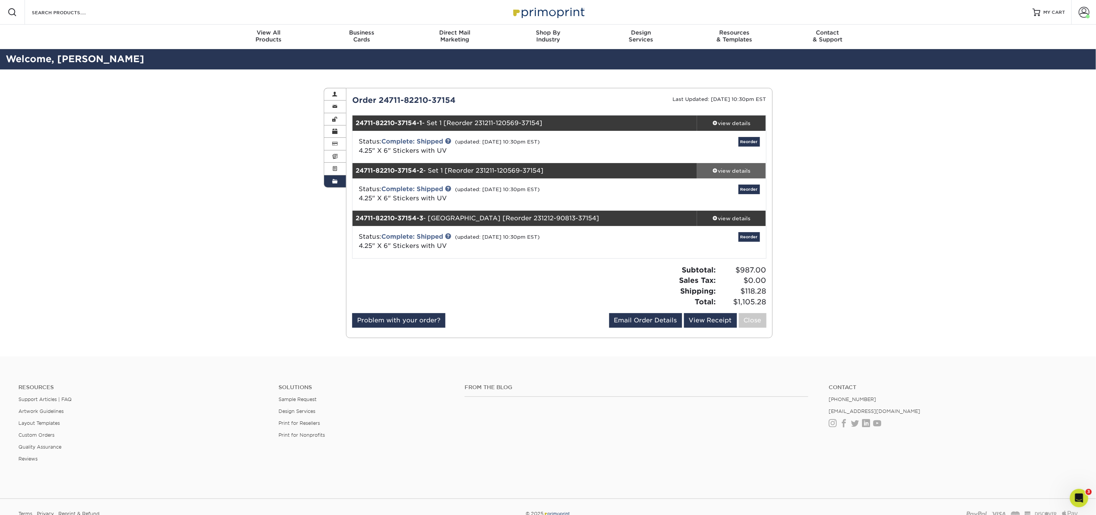
click at [737, 175] on link "view details" at bounding box center [731, 170] width 69 height 15
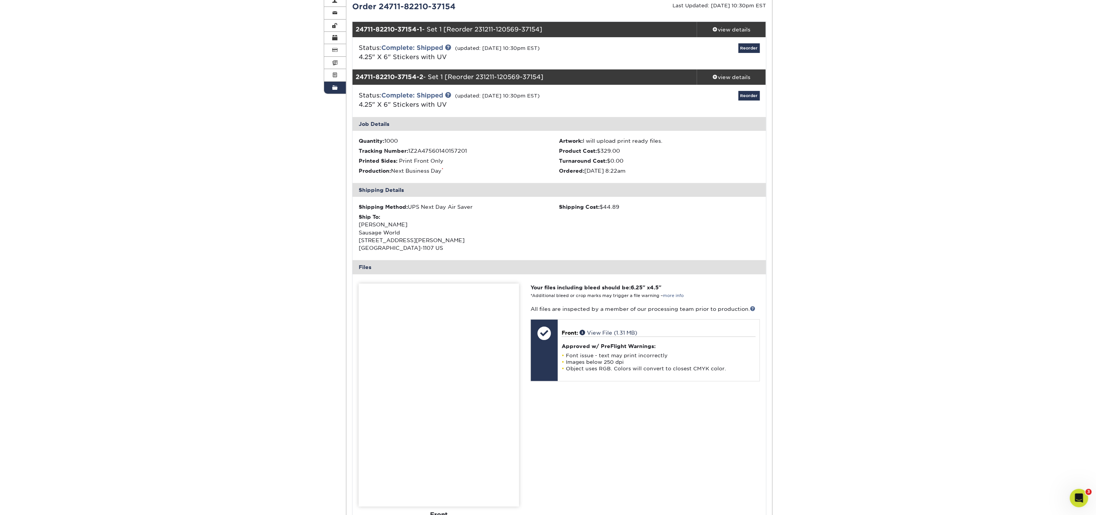
scroll to position [316, 0]
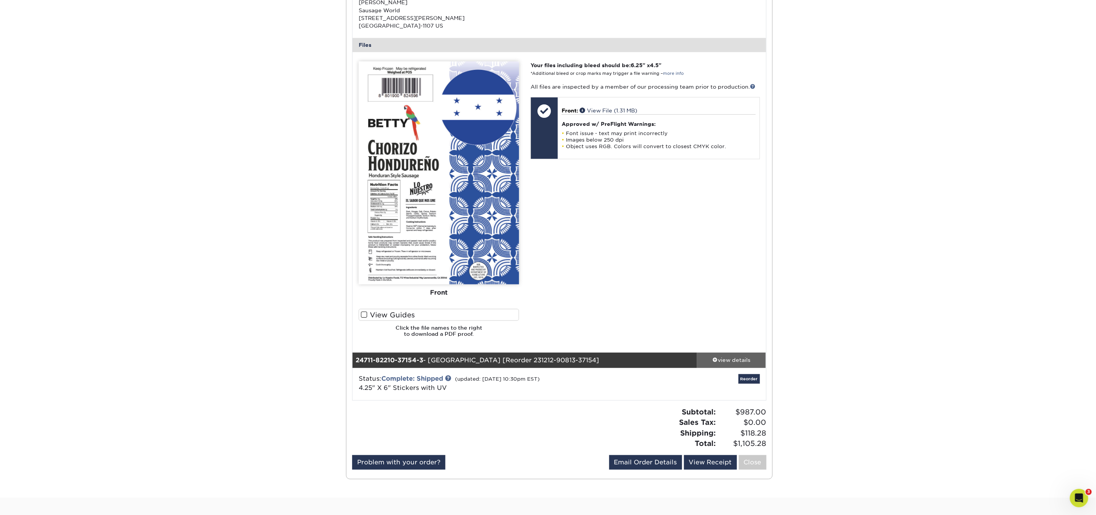
click at [729, 357] on div "view details" at bounding box center [731, 360] width 69 height 8
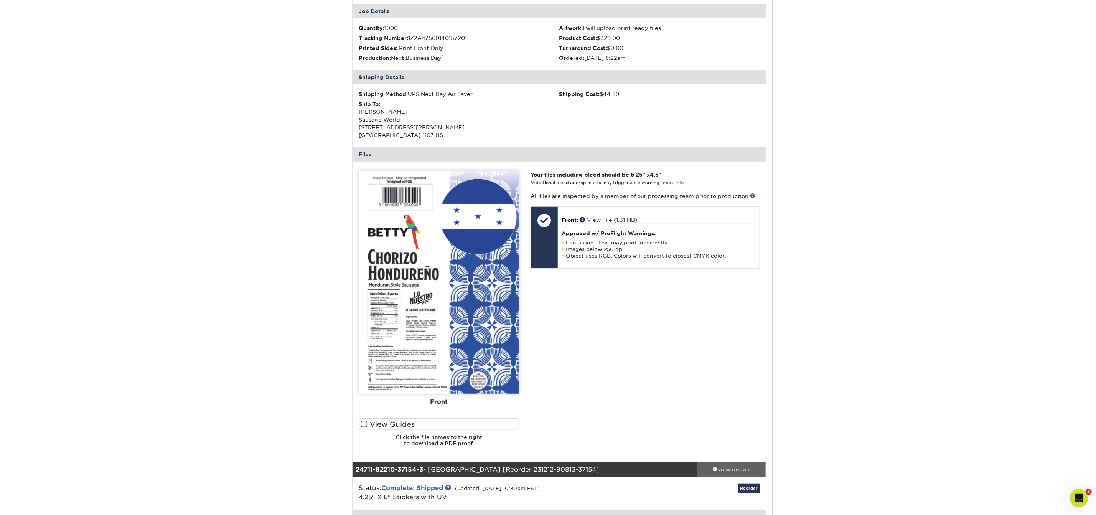
scroll to position [151, 0]
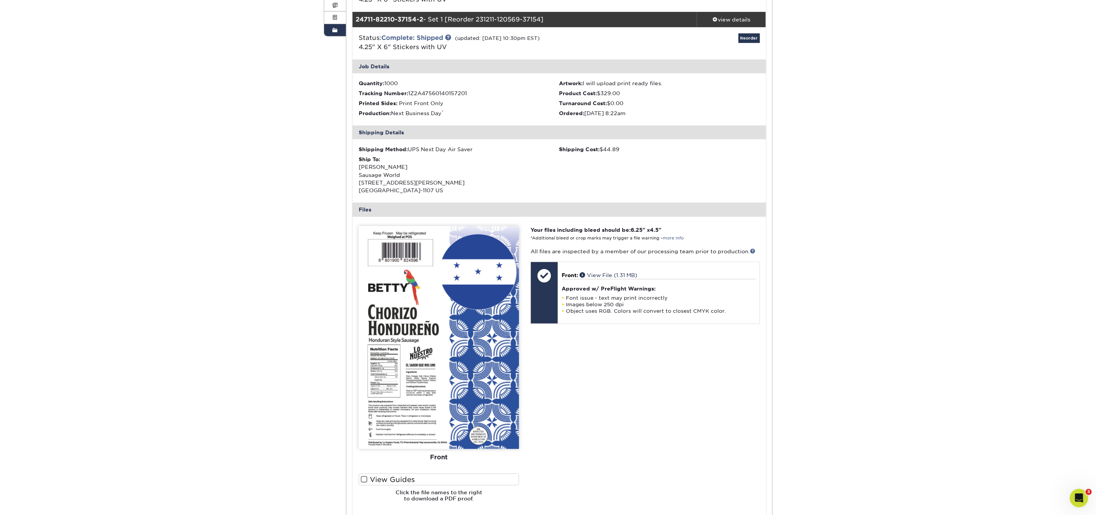
click at [336, 27] on span at bounding box center [334, 30] width 5 height 6
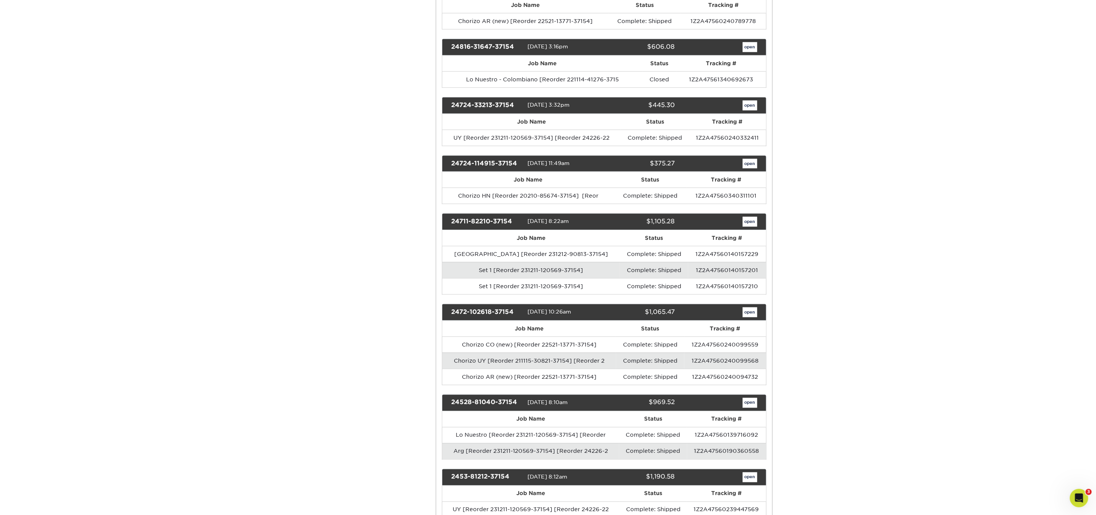
scroll to position [720, 0]
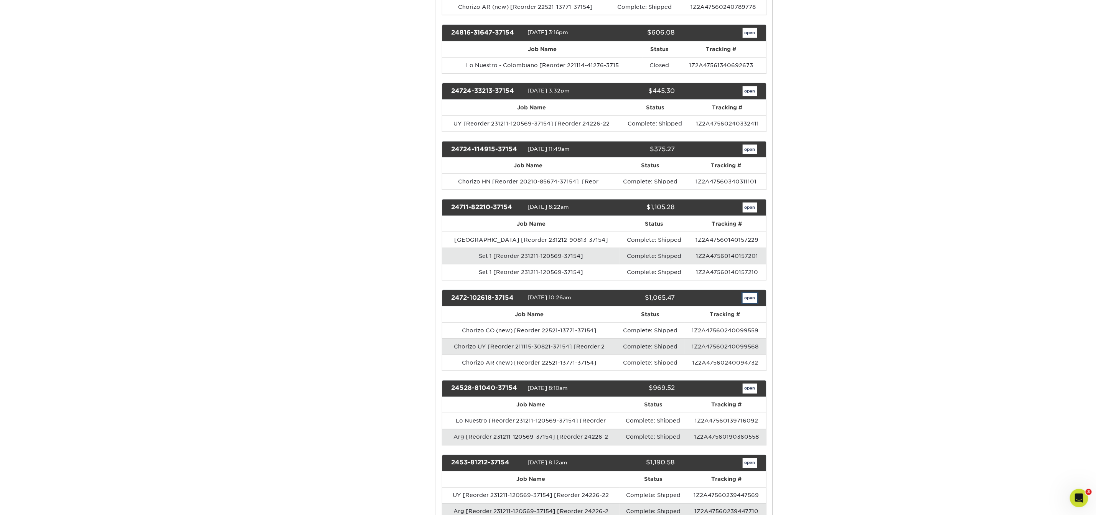
click at [751, 293] on link "open" at bounding box center [750, 298] width 15 height 10
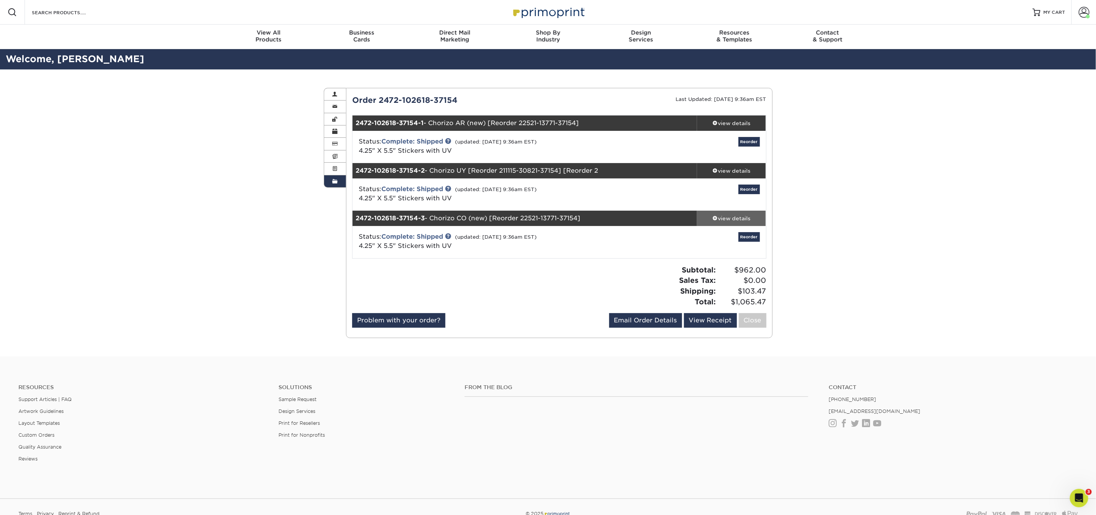
click at [736, 216] on div "view details" at bounding box center [731, 219] width 69 height 8
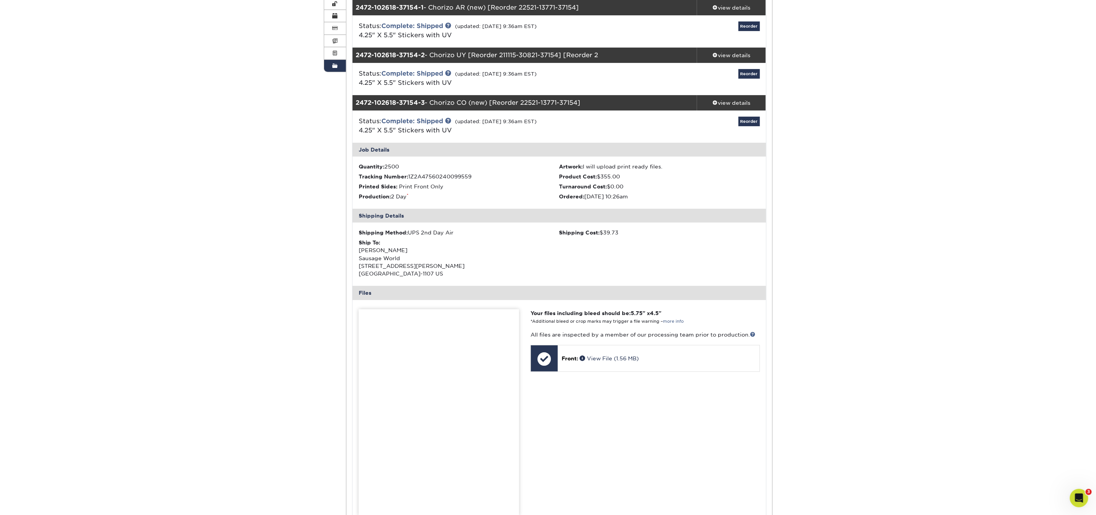
scroll to position [159, 0]
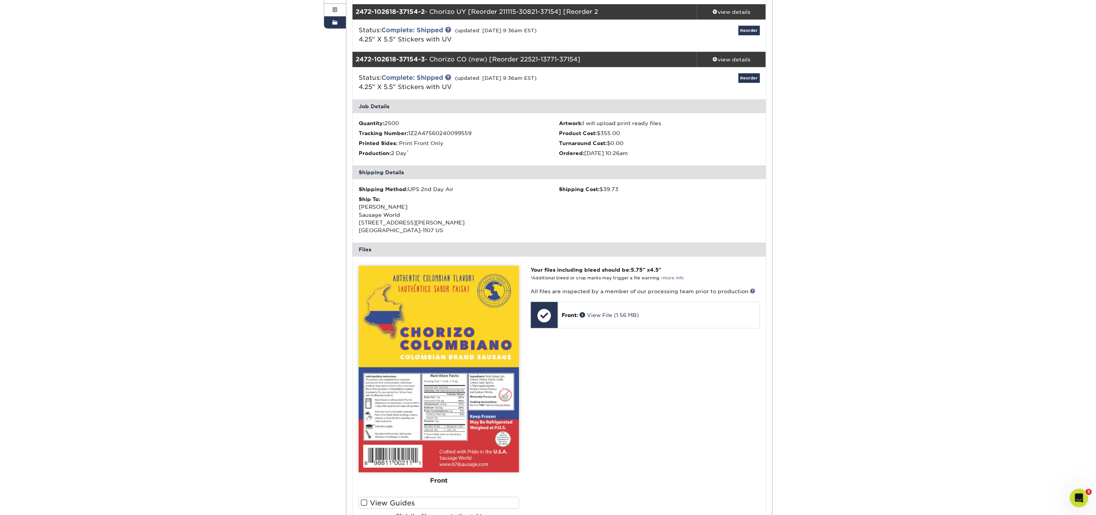
click at [328, 18] on link "Order History" at bounding box center [335, 23] width 22 height 12
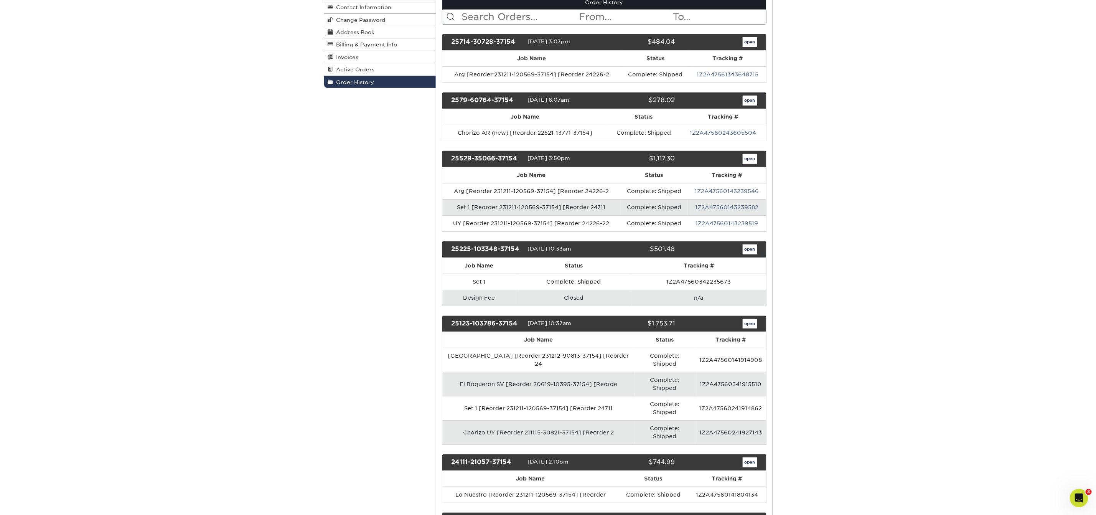
scroll to position [177, 0]
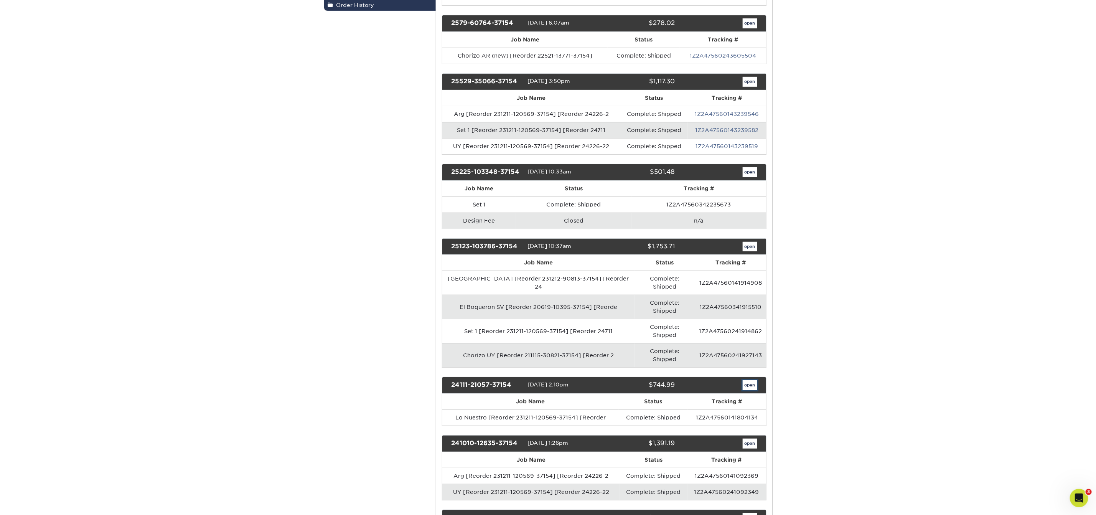
click at [752, 380] on link "open" at bounding box center [750, 385] width 15 height 10
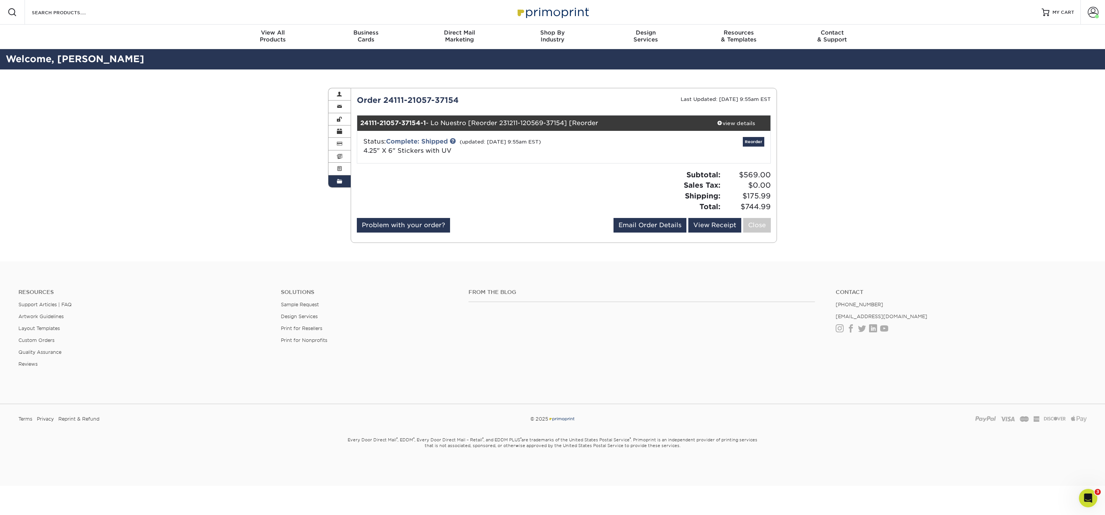
click at [736, 113] on div "Order 24111-21057-37154 Last Updated: 01/17/2025 9:55am EST 24111-21057-37154-1…" at bounding box center [564, 164] width 414 height 141
click at [735, 125] on div "view details" at bounding box center [735, 123] width 69 height 8
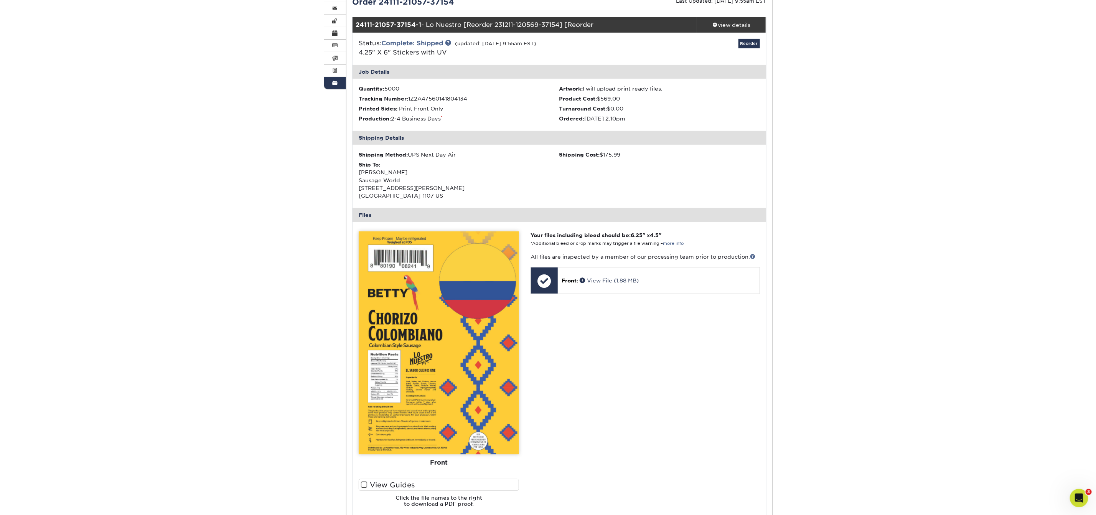
scroll to position [99, 0]
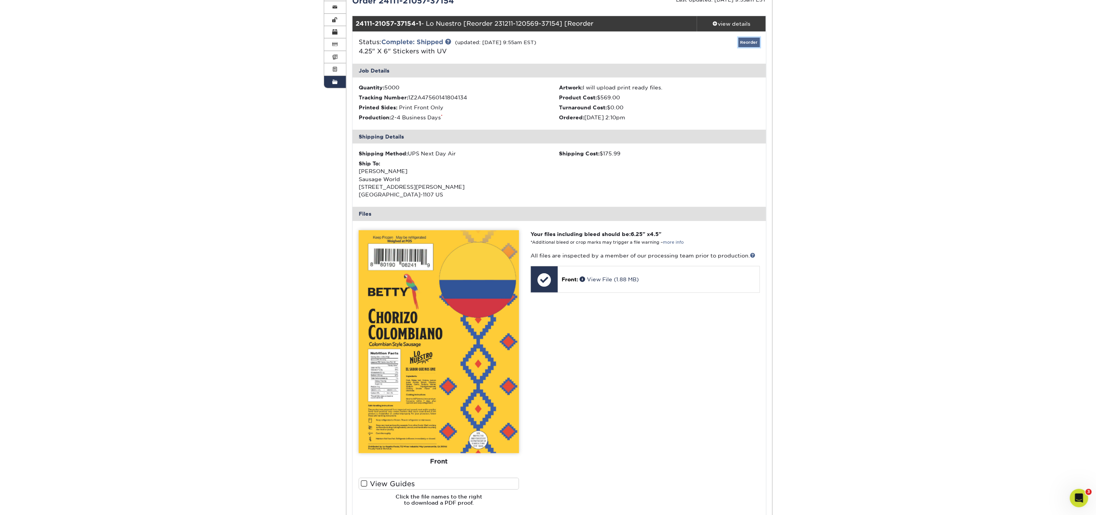
click at [746, 43] on link "Reorder" at bounding box center [749, 43] width 21 height 10
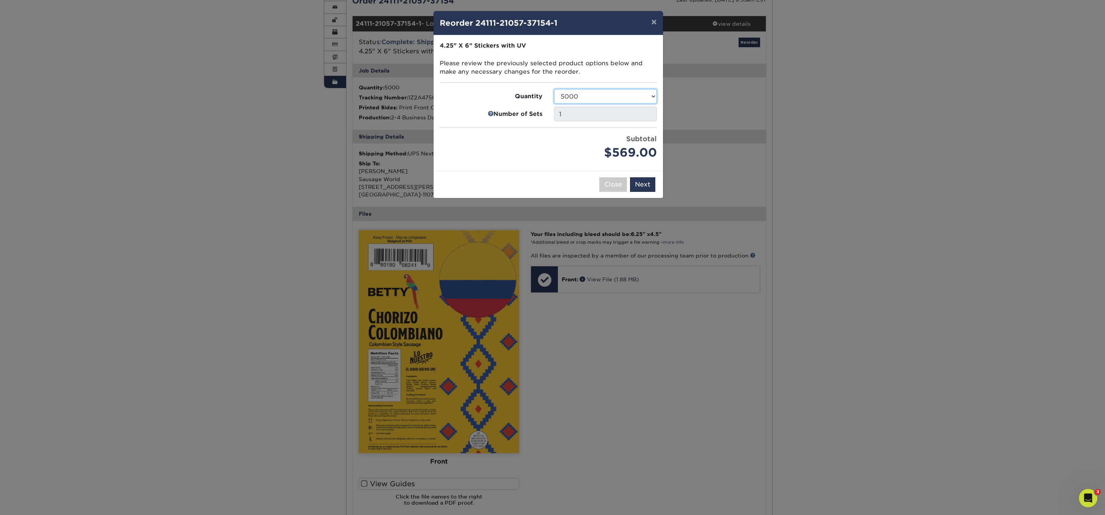
click at [583, 96] on select "500 1000 2500 5000 10000 15000 20000 25000" at bounding box center [605, 96] width 103 height 15
select select "52e3d710-0e8f-4d4d-8560-7d4d8655be69"
click at [639, 182] on button "Next" at bounding box center [642, 184] width 25 height 15
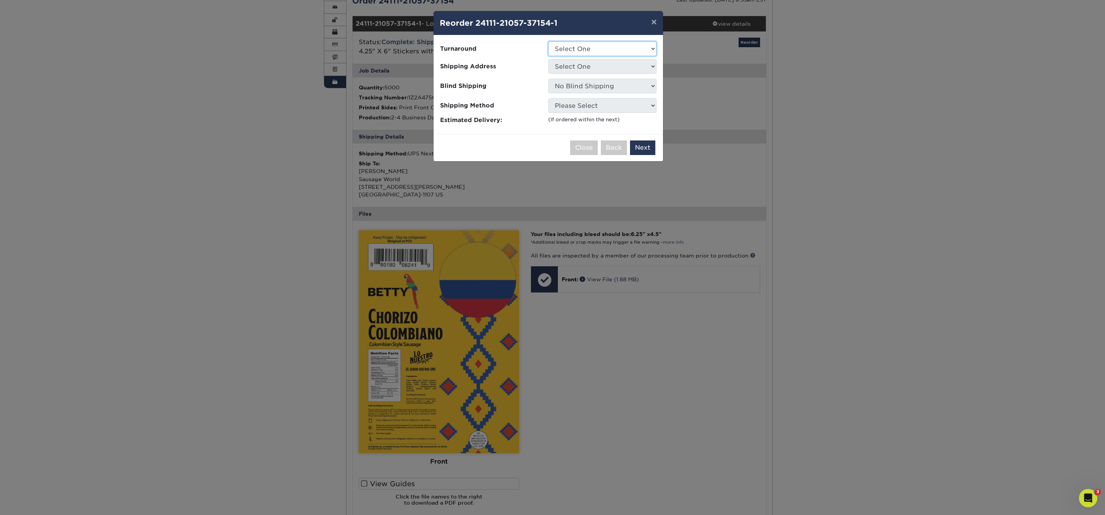
click at [607, 47] on select "Select One 2-4 Business Days 2 Day Next Business Day" at bounding box center [602, 48] width 108 height 15
select select "78a1f72c-dd8e-4398-860f-26372936c4c1"
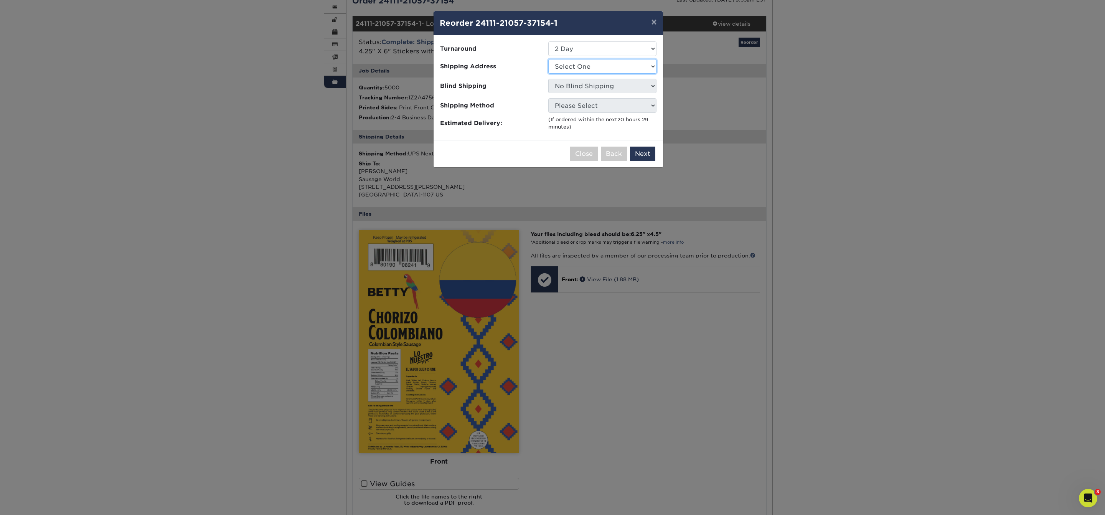
click at [599, 70] on select "Select One 1660 Chorizo ARG Dona Betty Labels" at bounding box center [602, 66] width 108 height 15
select select "247102"
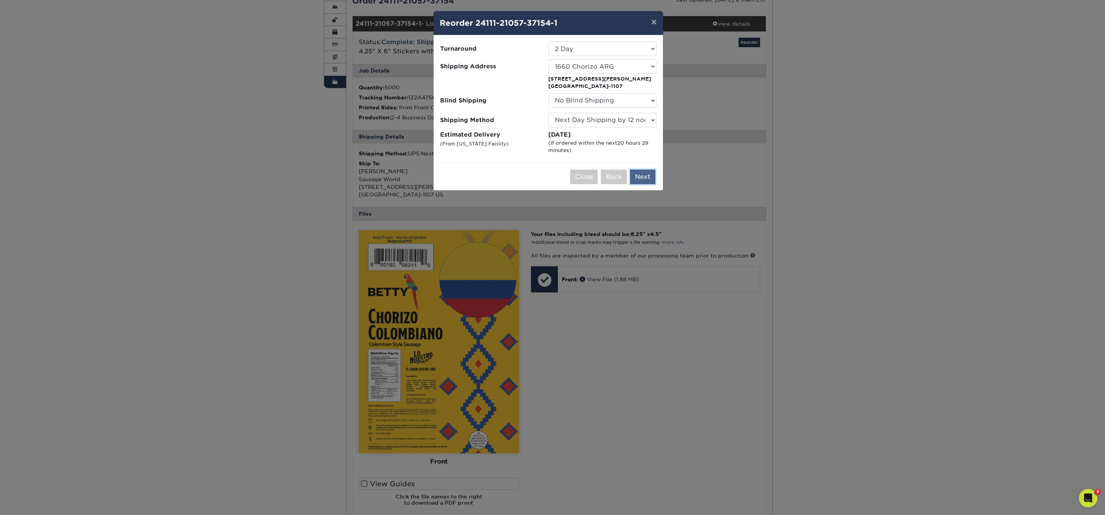
click at [637, 175] on button "Next" at bounding box center [642, 177] width 25 height 15
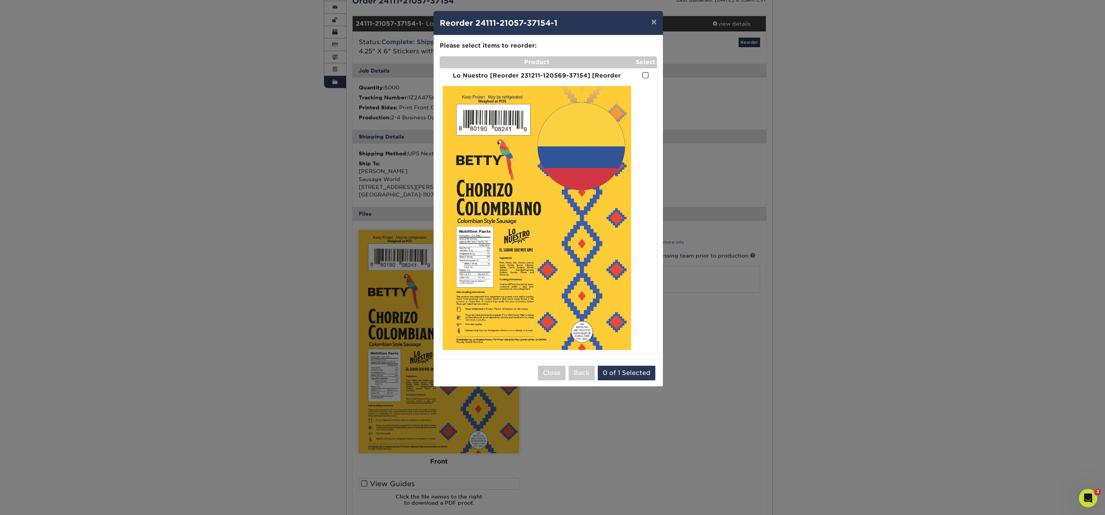
click at [647, 77] on span at bounding box center [645, 75] width 7 height 7
click at [0, 0] on input "checkbox" at bounding box center [0, 0] width 0 height 0
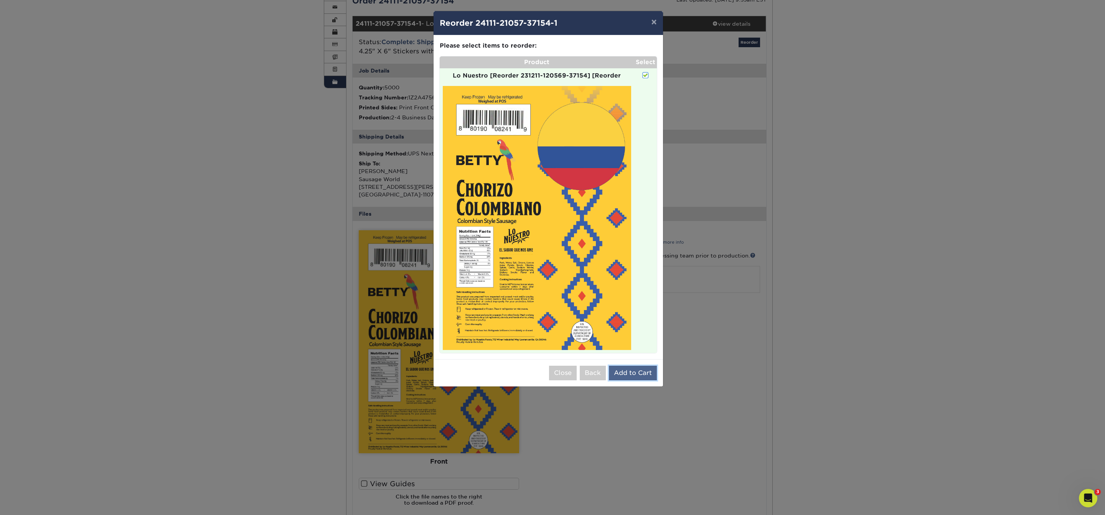
click at [647, 376] on button "Add to Cart" at bounding box center [633, 373] width 48 height 15
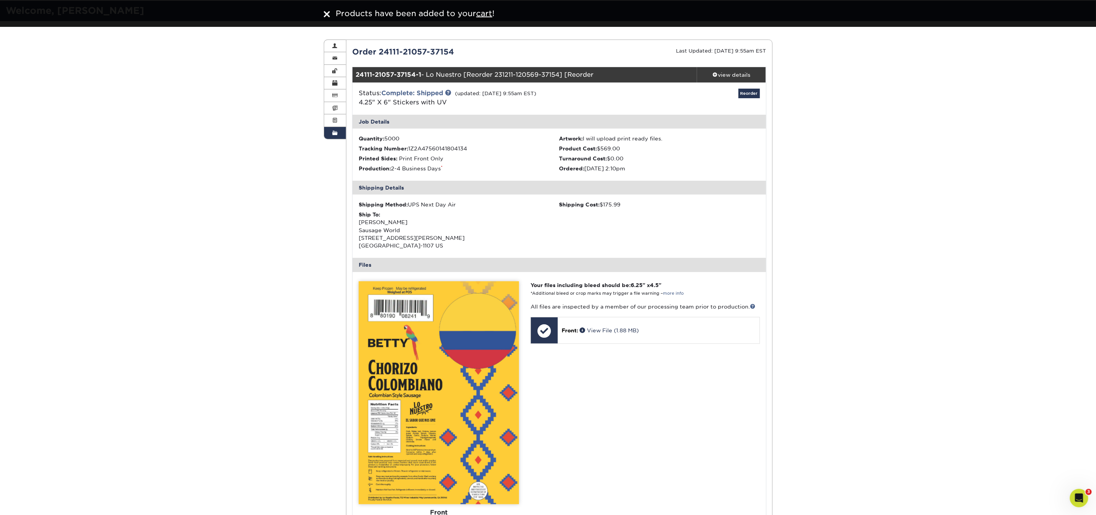
scroll to position [0, 0]
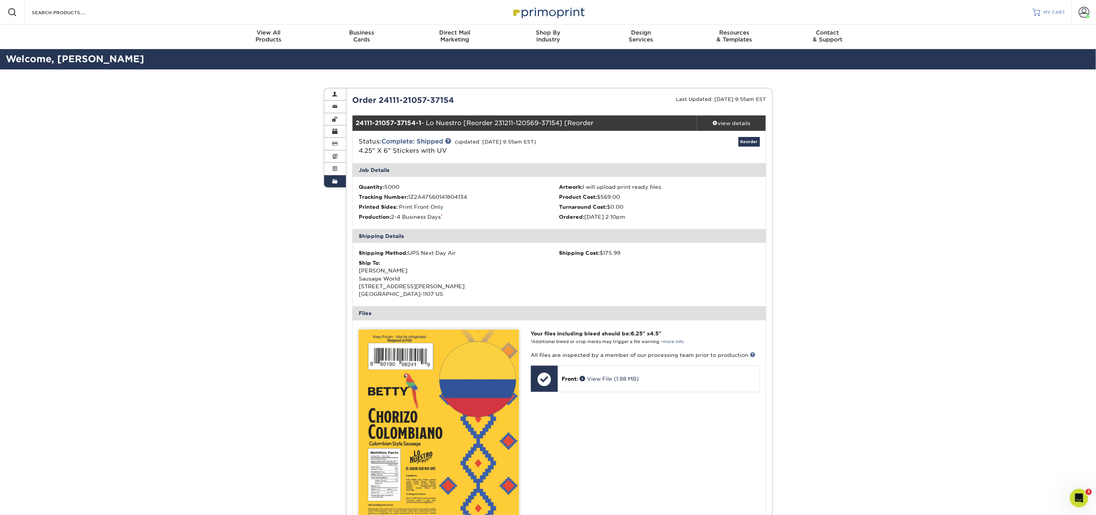
click at [1043, 8] on link "MY CART" at bounding box center [1049, 12] width 33 height 25
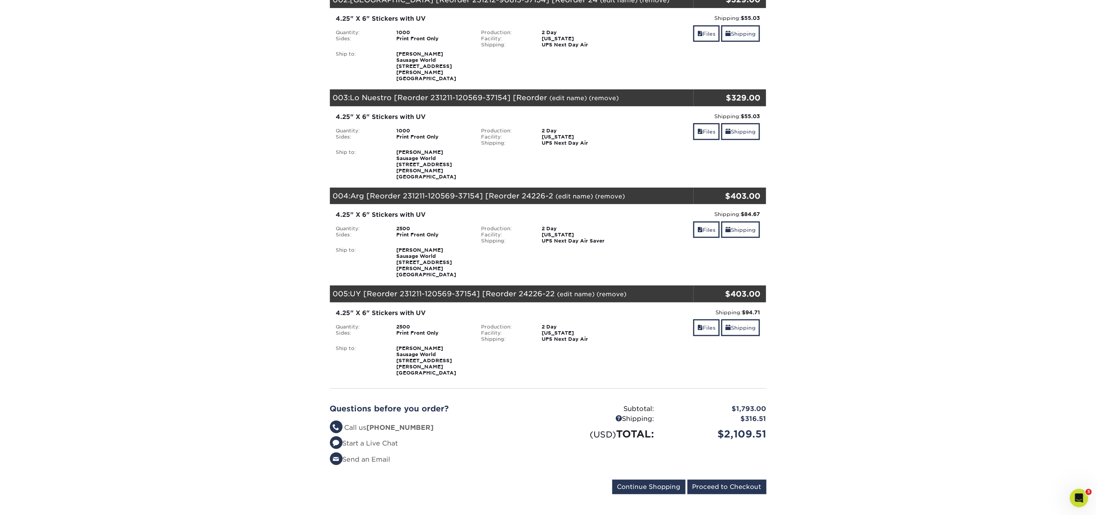
scroll to position [326, 0]
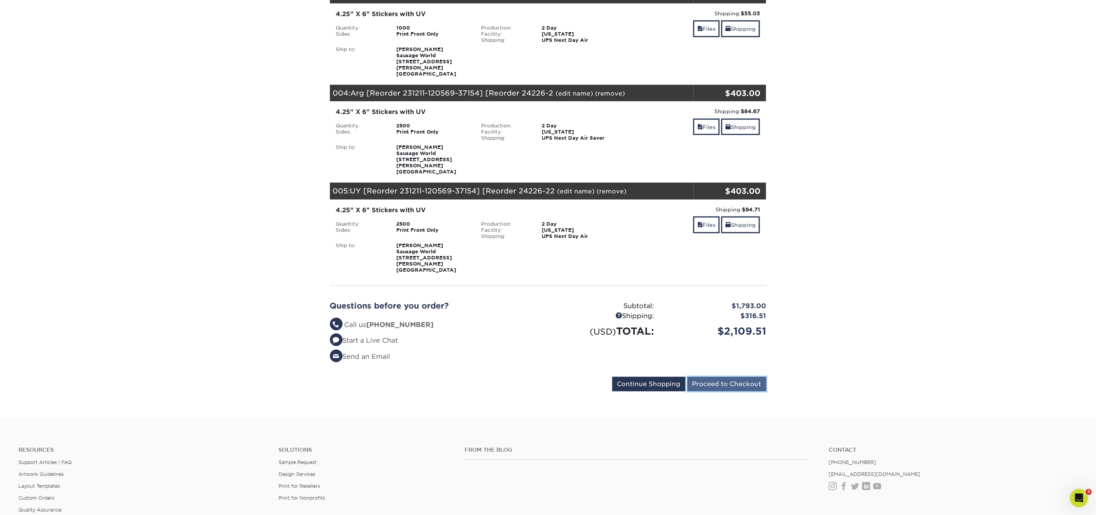
click at [738, 377] on input "Proceed to Checkout" at bounding box center [727, 384] width 79 height 15
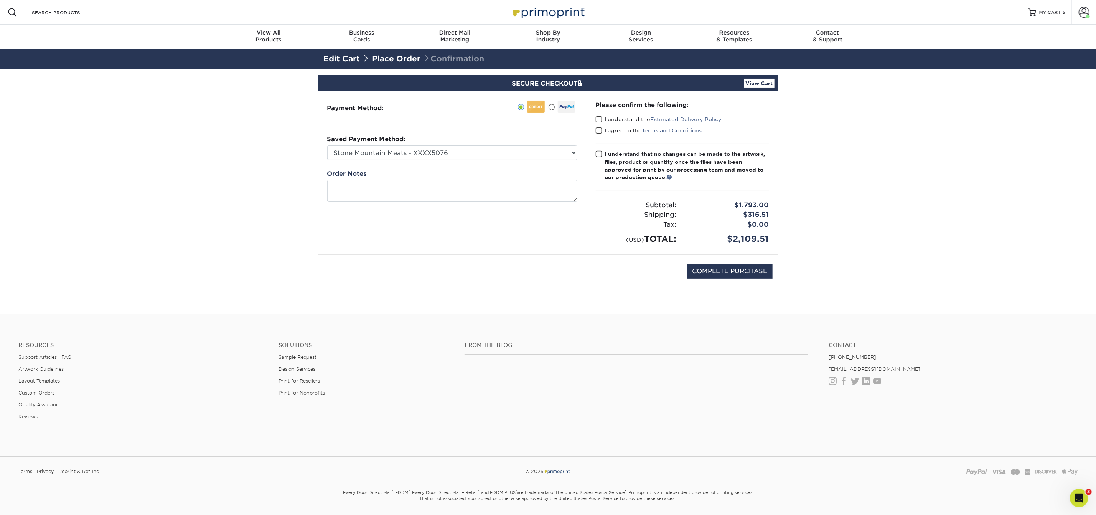
click at [598, 122] on span at bounding box center [599, 119] width 7 height 7
click at [0, 0] on input "I understand the Estimated Delivery Policy" at bounding box center [0, 0] width 0 height 0
click at [598, 129] on span at bounding box center [599, 130] width 7 height 7
click at [0, 0] on input "I agree to the Terms and Conditions" at bounding box center [0, 0] width 0 height 0
click at [612, 154] on div "I understand that no changes can be made to the artwork, files, product or quan…" at bounding box center [687, 165] width 164 height 31
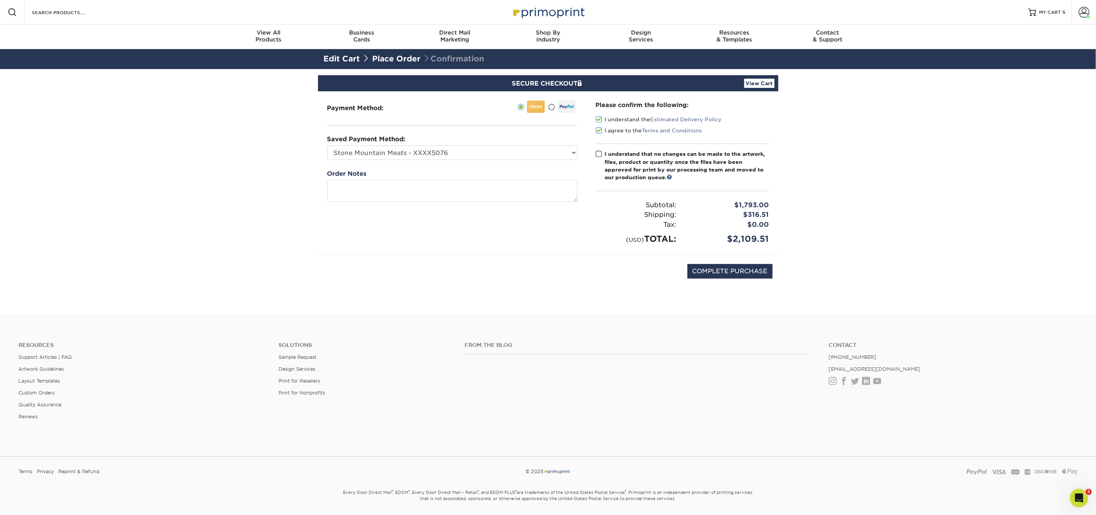
click at [0, 0] on input "I understand that no changes can be made to the artwork, files, product or quan…" at bounding box center [0, 0] width 0 height 0
click at [741, 276] on input "COMPLETE PURCHASE" at bounding box center [730, 271] width 85 height 15
type input "COMPLETE PURCHASE"
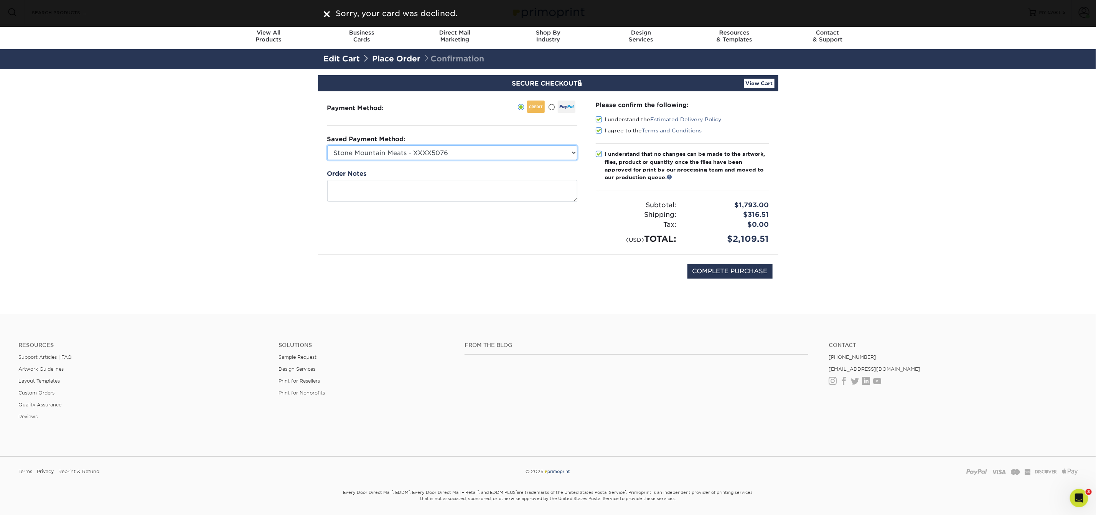
click at [574, 154] on select "Stone Mountain Meats - XXXX5076 Visa - XXXX1445 MasterCard - XXXX9092 Visa - XX…" at bounding box center [452, 152] width 250 height 15
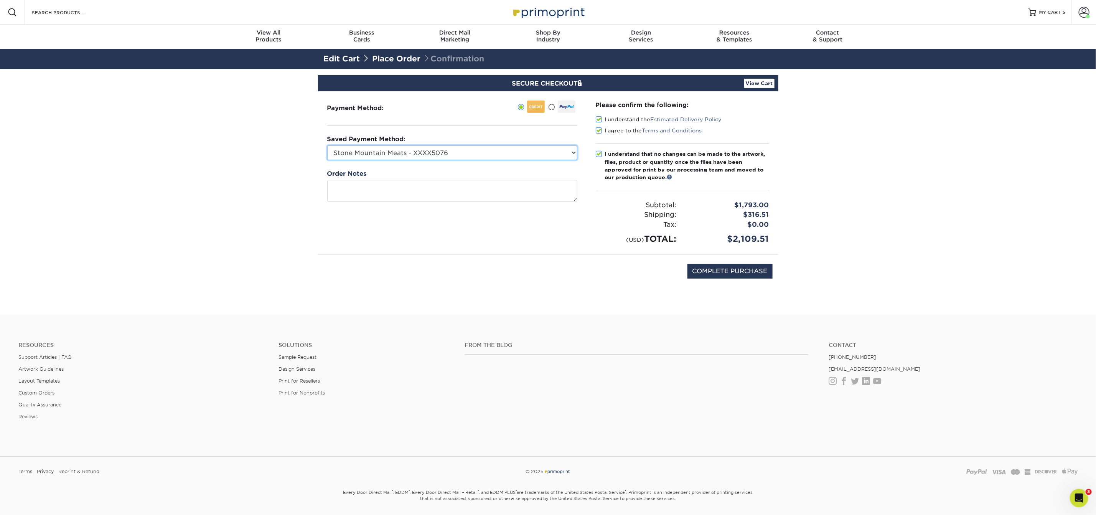
select select "68857"
click at [736, 267] on input "COMPLETE PURCHASE" at bounding box center [730, 271] width 85 height 15
type input "PROCESSING, PLEASE WAIT..."
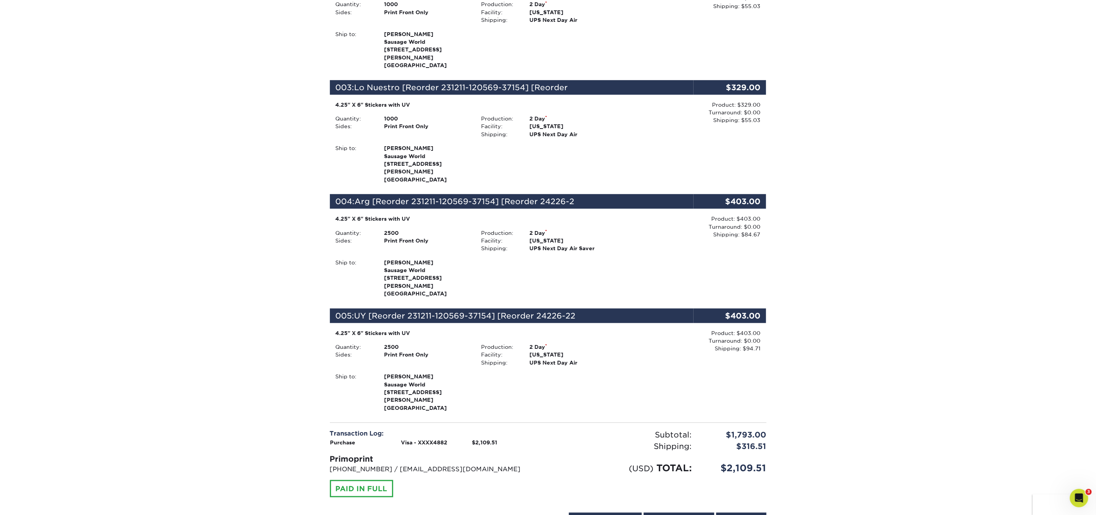
scroll to position [374, 0]
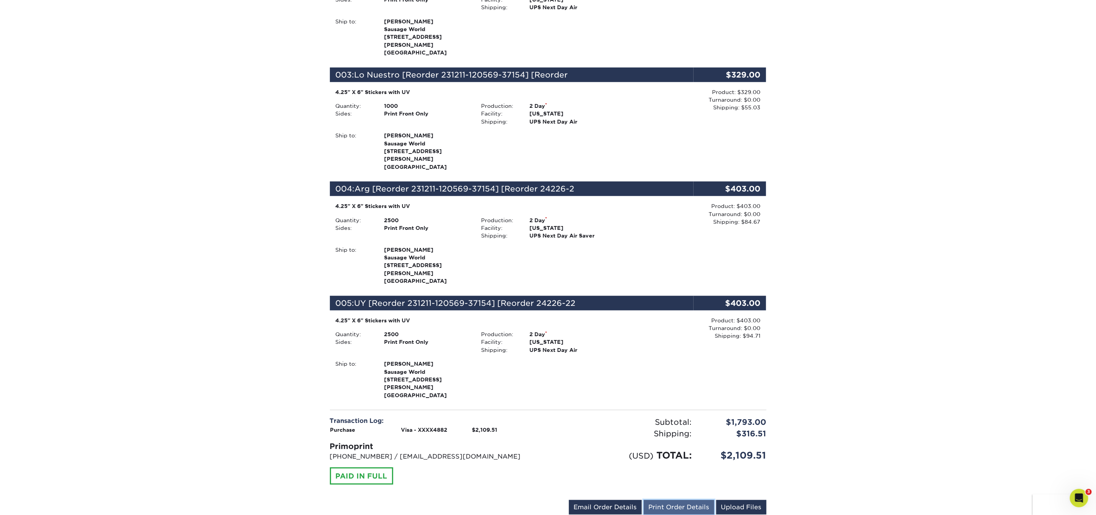
click at [684, 500] on link "Print Order Details" at bounding box center [679, 507] width 71 height 15
click at [694, 500] on link "Print Order Details" at bounding box center [679, 507] width 71 height 15
